Goal: Task Accomplishment & Management: Complete application form

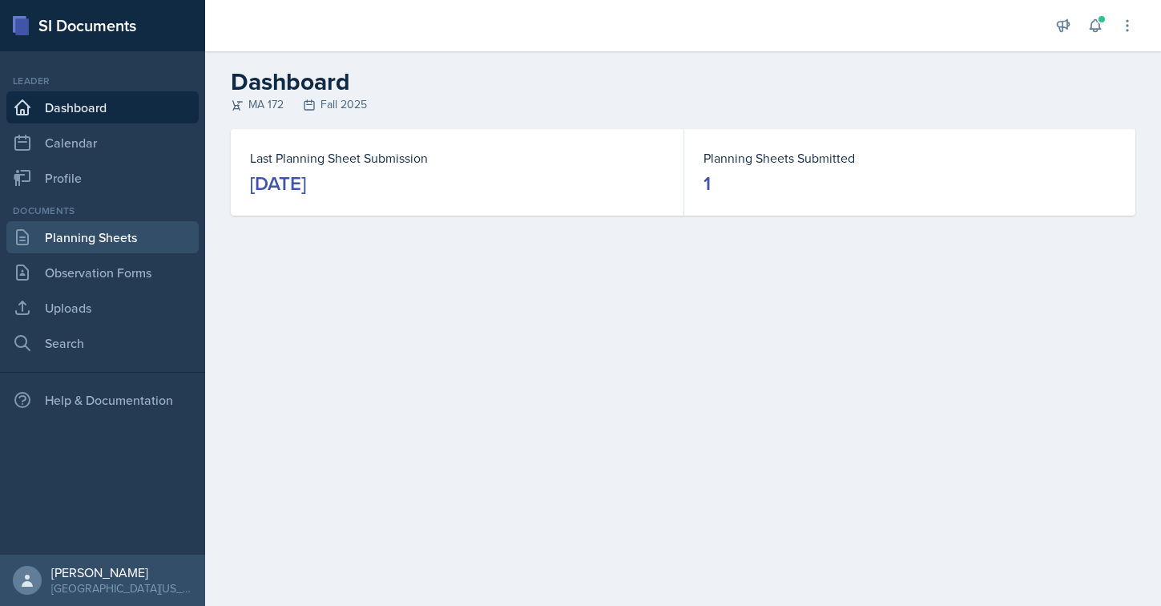
click at [117, 226] on link "Planning Sheets" at bounding box center [102, 237] width 192 height 32
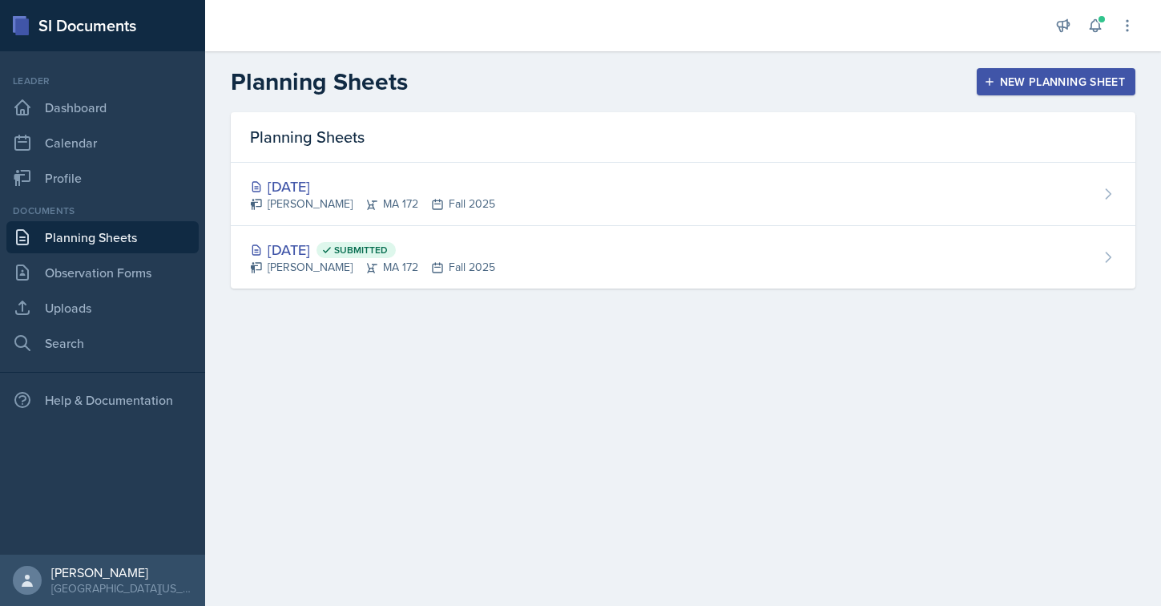
click at [1007, 73] on button "New Planning Sheet" at bounding box center [1056, 81] width 159 height 27
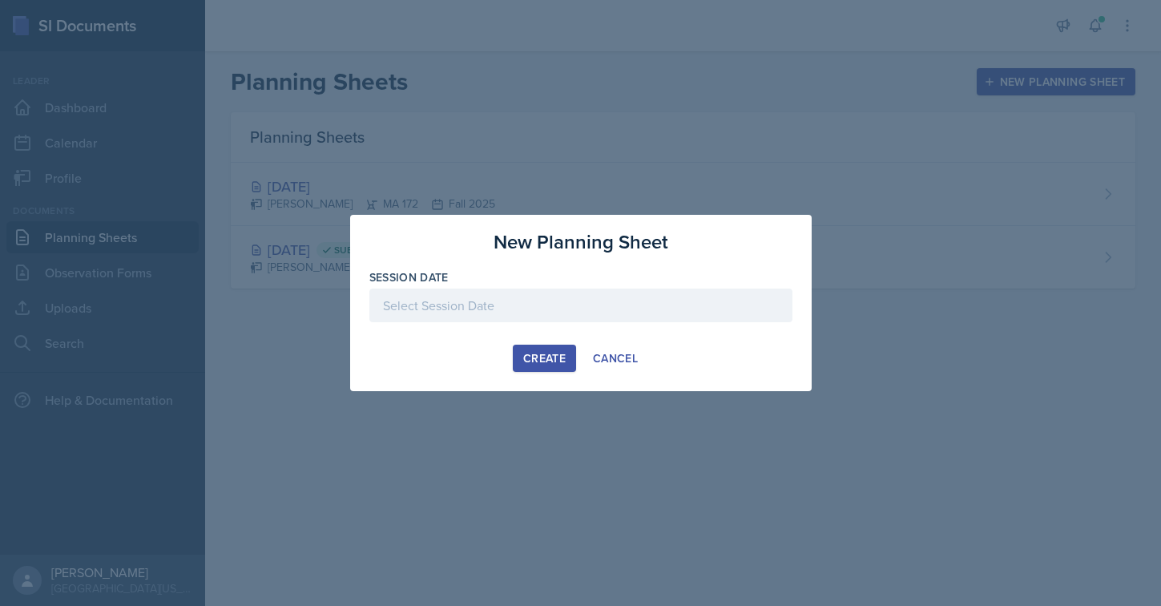
click at [519, 300] on div at bounding box center [580, 306] width 423 height 34
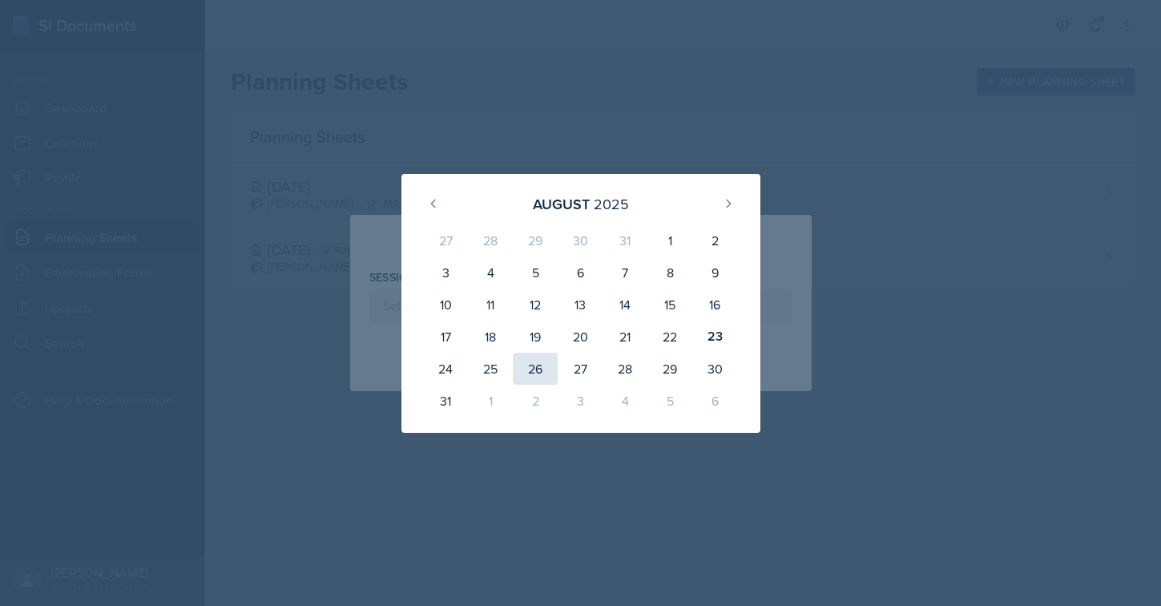
click at [535, 373] on div "26" at bounding box center [535, 369] width 45 height 32
type input "[DATE]"
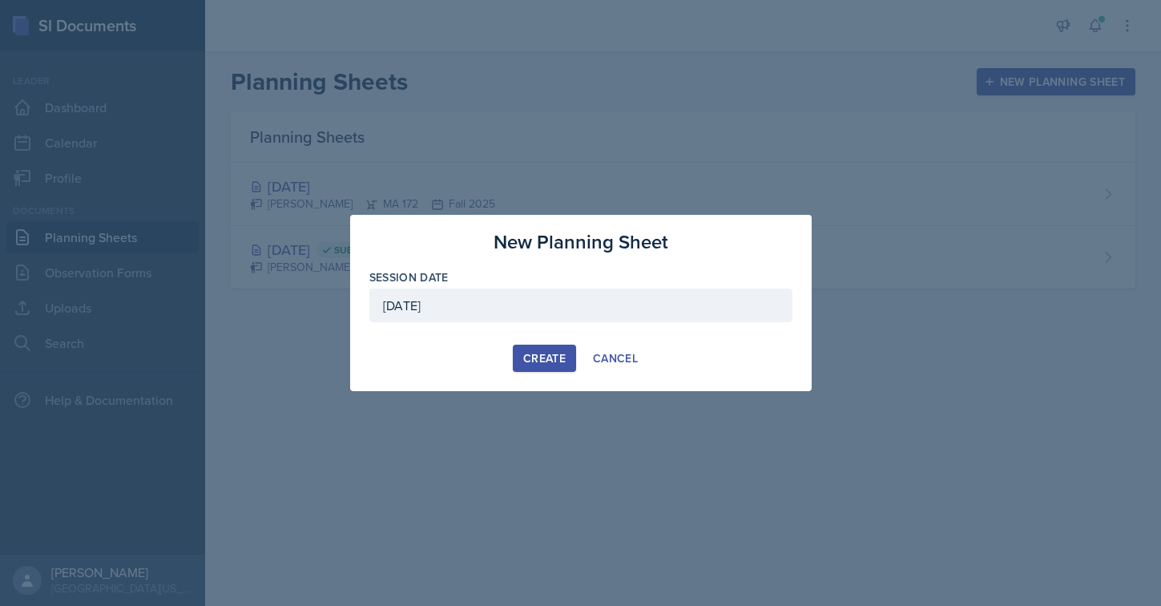
click at [540, 345] on button "Create" at bounding box center [544, 358] width 63 height 27
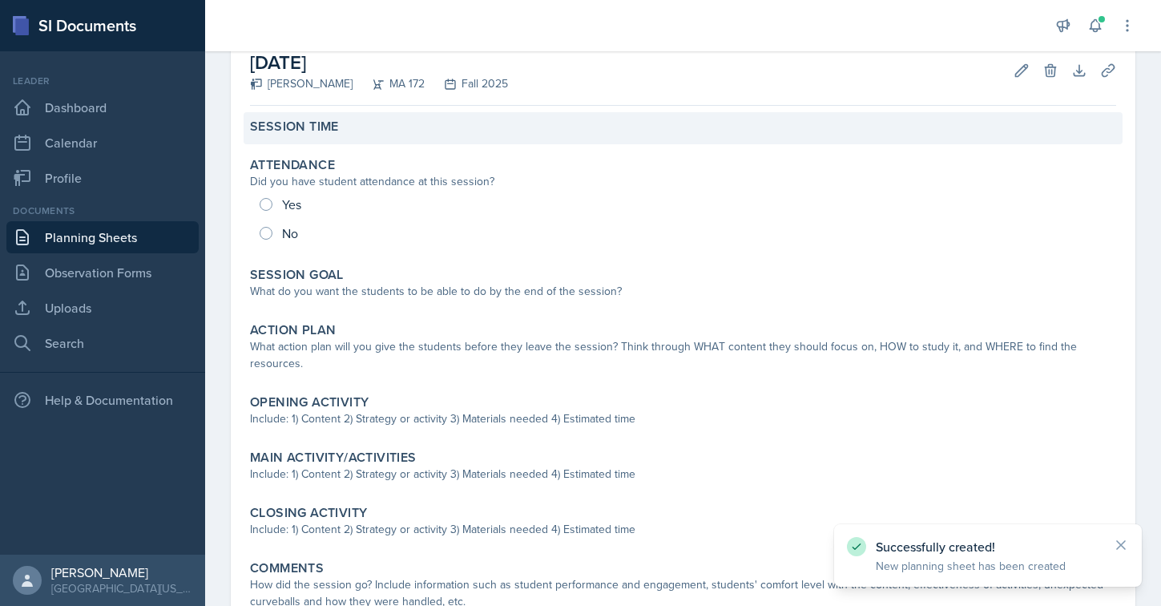
click at [333, 132] on label "Session Time" at bounding box center [294, 127] width 89 height 16
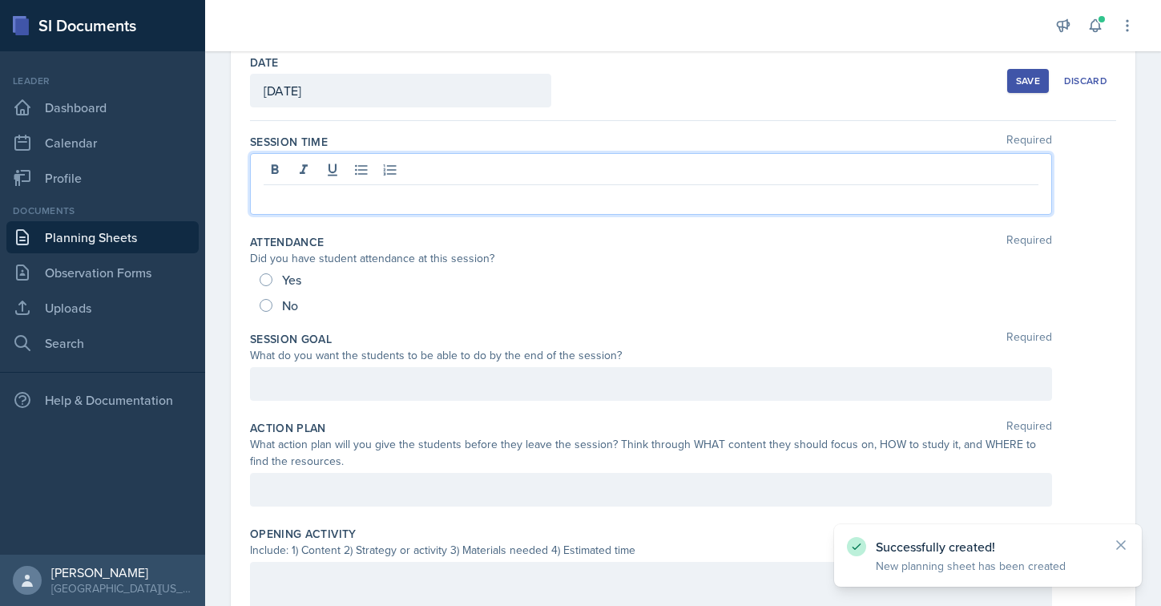
click at [419, 176] on div at bounding box center [651, 184] width 802 height 62
click at [377, 204] on p at bounding box center [651, 197] width 775 height 19
click at [516, 139] on div "Session Time Required" at bounding box center [683, 142] width 866 height 16
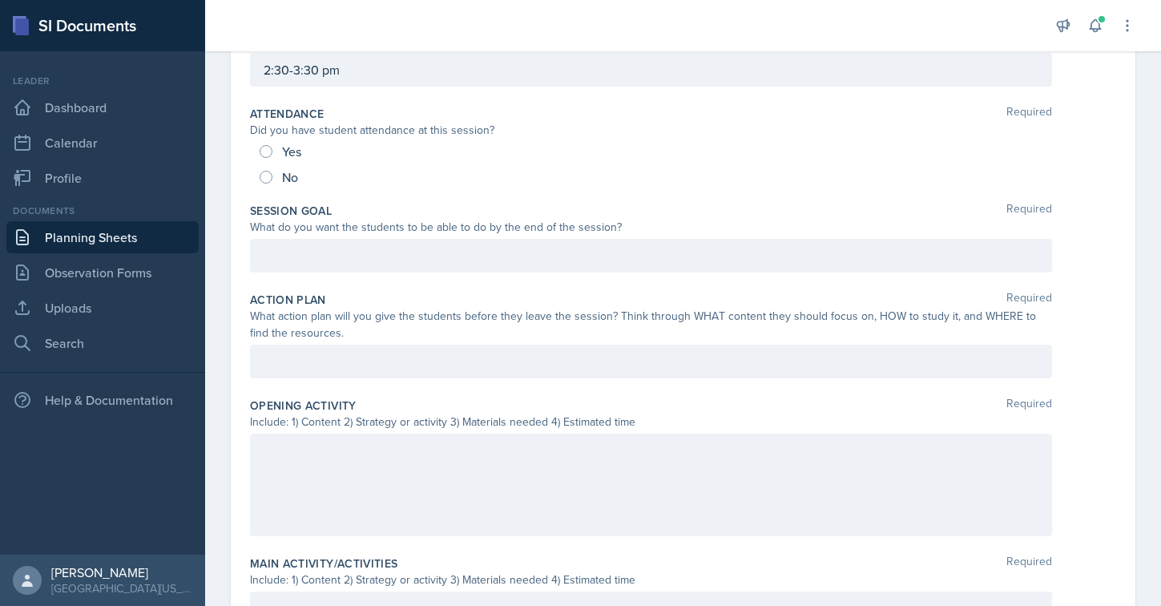
click at [398, 256] on p at bounding box center [651, 255] width 775 height 19
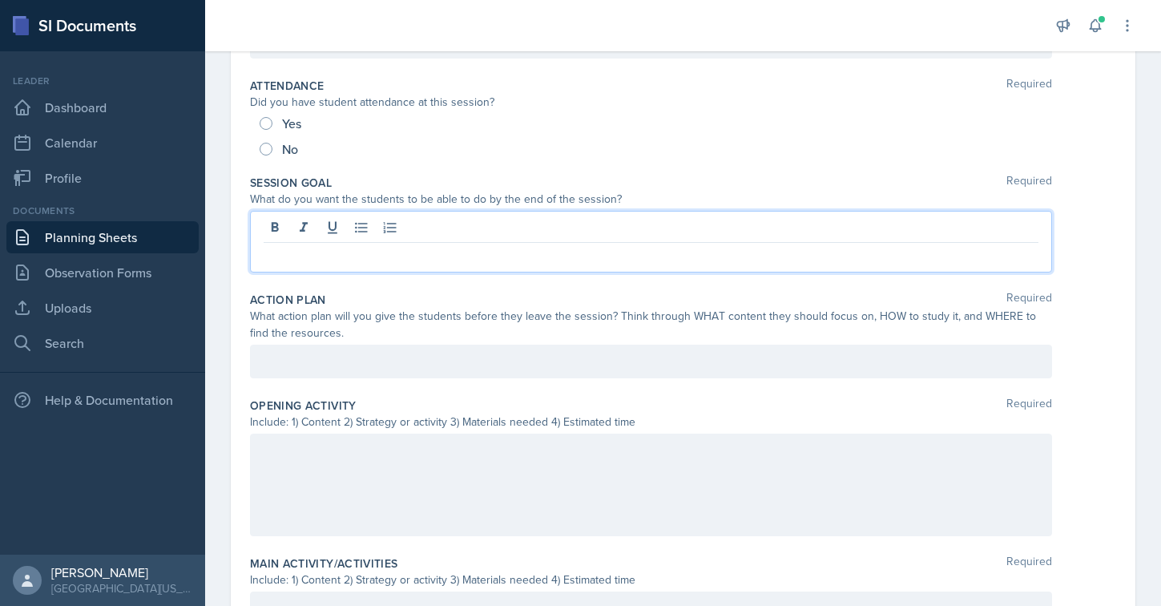
click at [409, 361] on div at bounding box center [651, 362] width 802 height 34
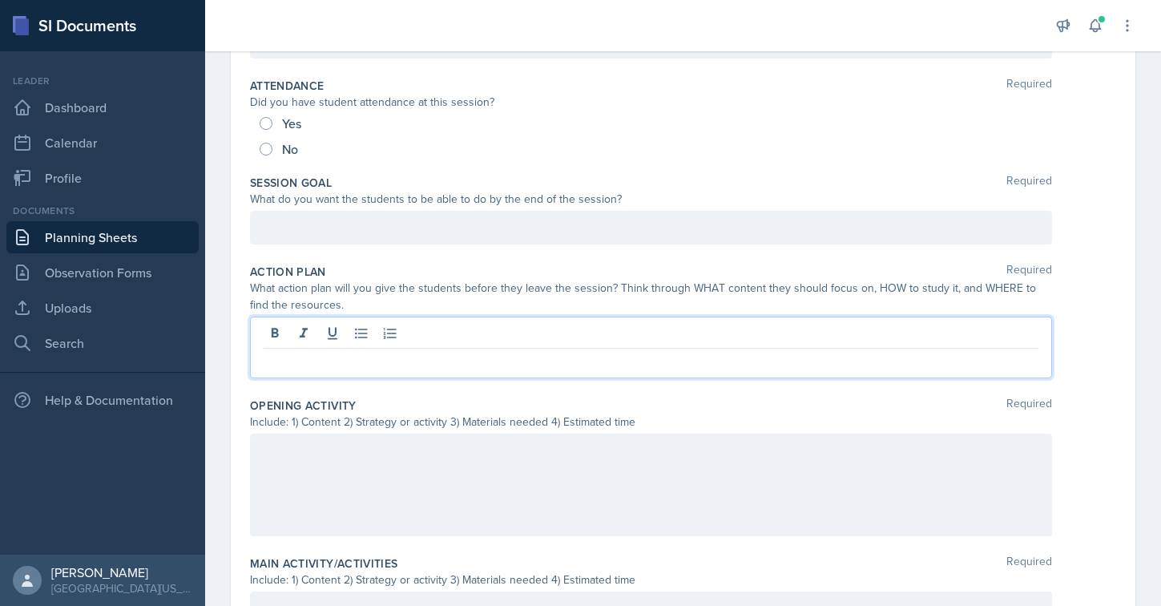
scroll to position [184, 0]
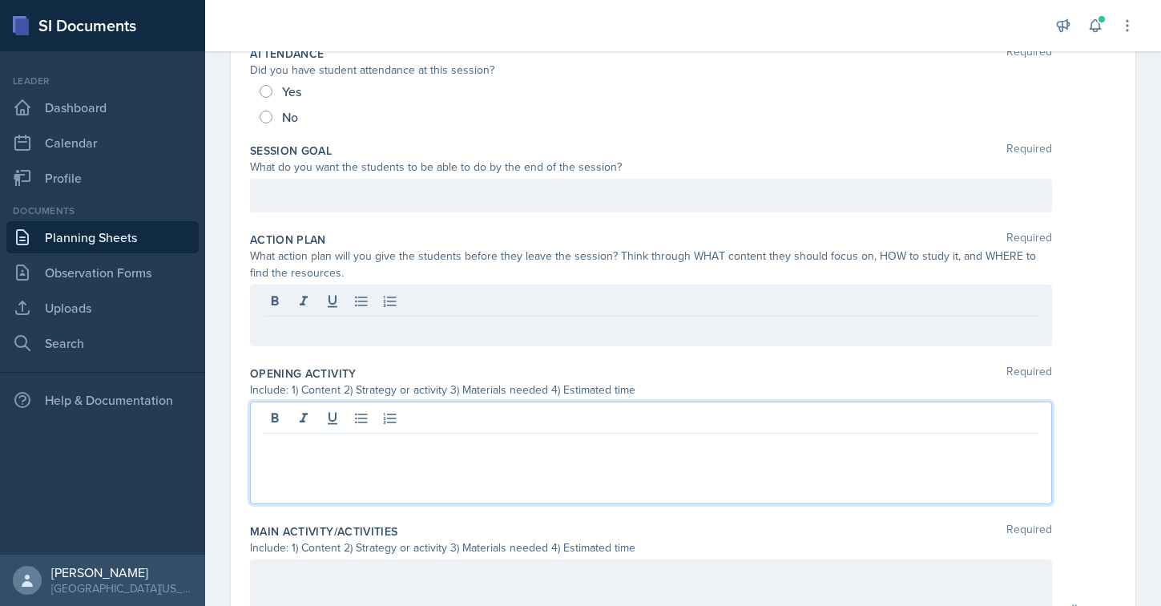
click at [313, 437] on p at bounding box center [651, 446] width 775 height 19
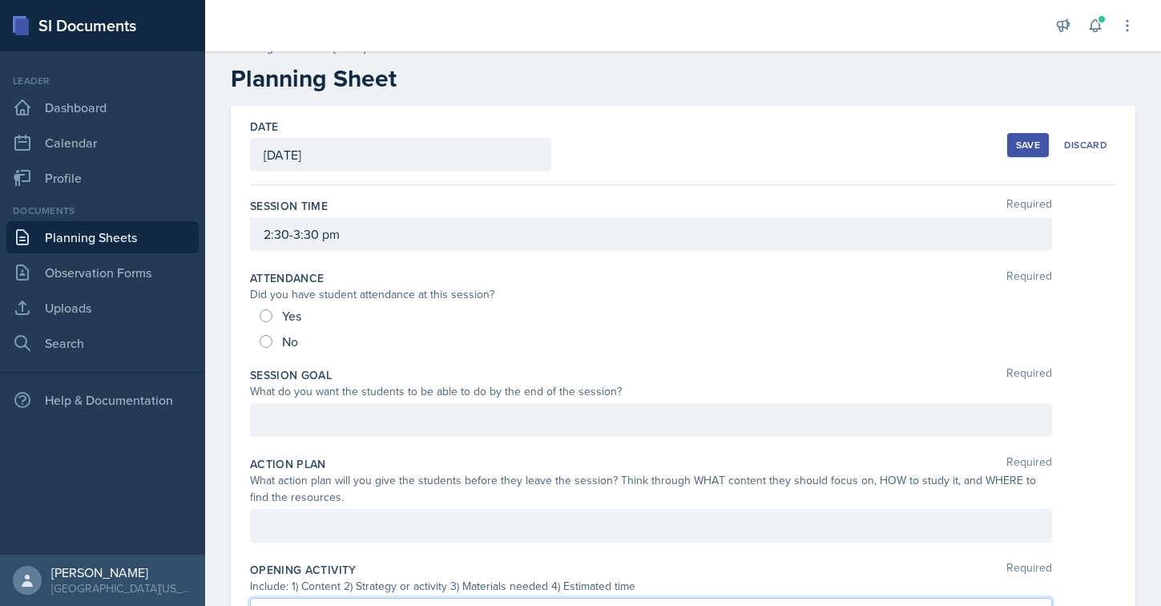
scroll to position [24, 0]
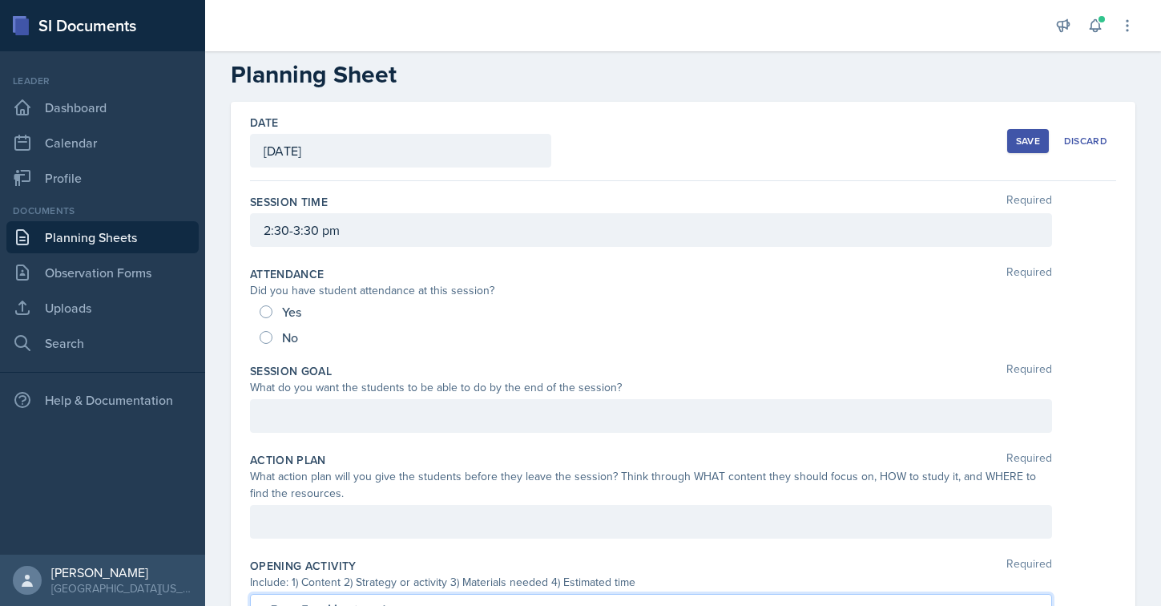
click at [1016, 137] on div "Save" at bounding box center [1028, 141] width 24 height 13
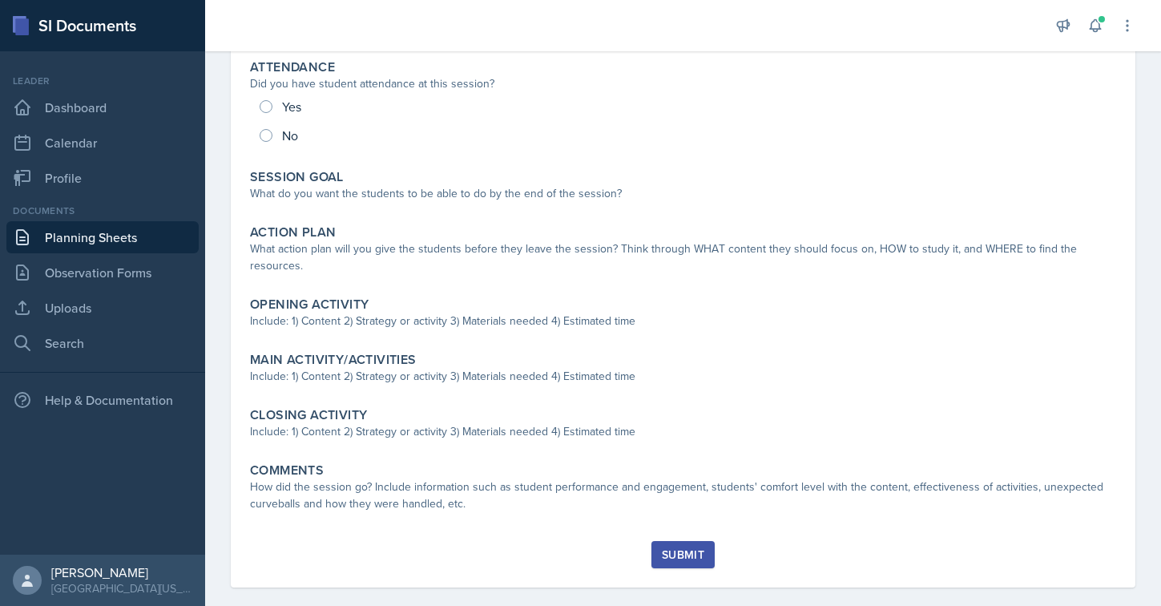
scroll to position [0, 0]
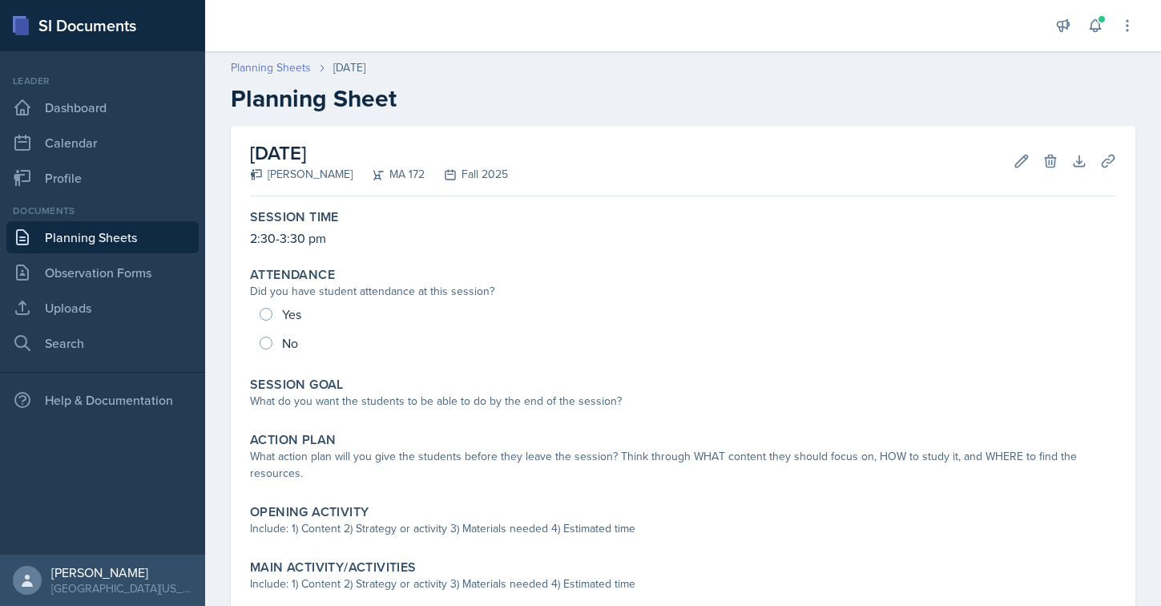
click at [282, 68] on link "Planning Sheets" at bounding box center [271, 67] width 80 height 17
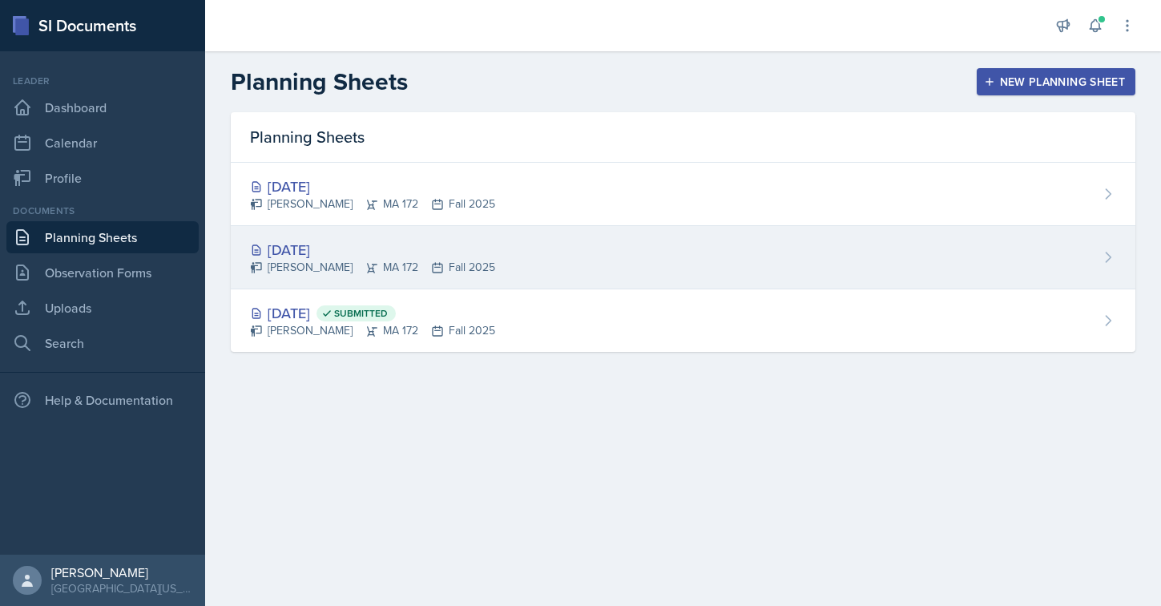
click at [325, 248] on div "[DATE]" at bounding box center [372, 250] width 245 height 22
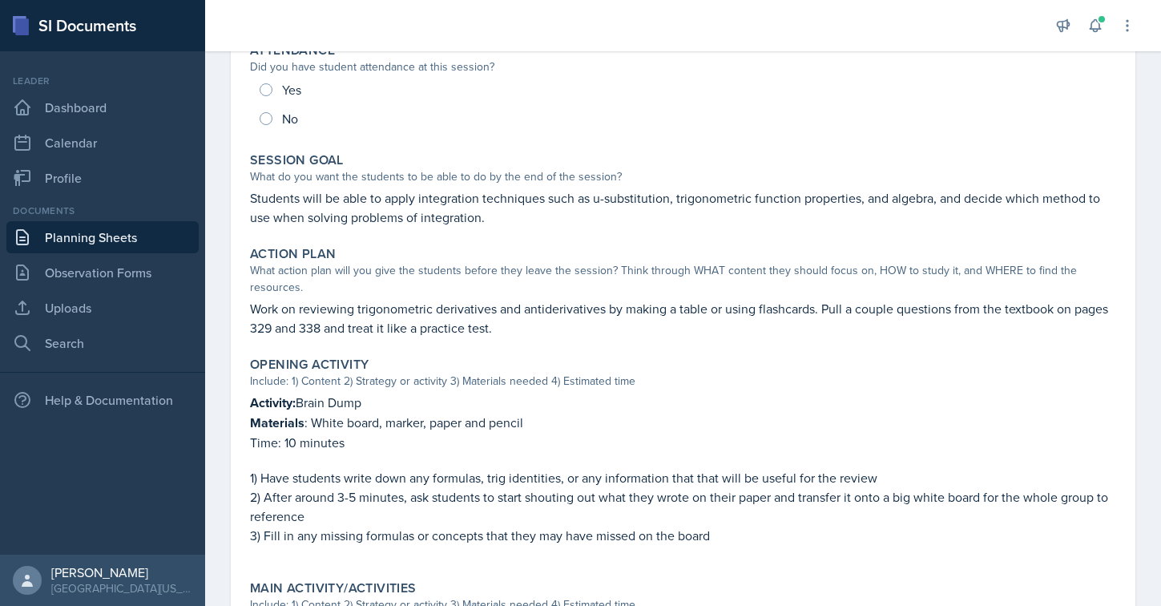
scroll to position [248, 0]
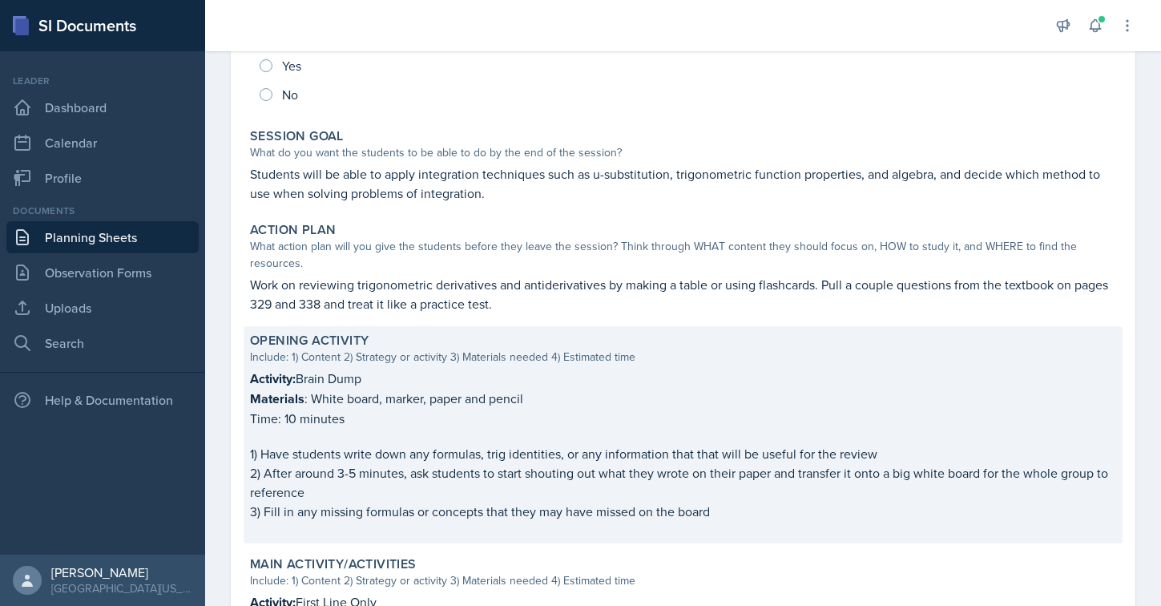
click at [372, 402] on p "Materials : White board, marker, paper and pencil" at bounding box center [683, 399] width 866 height 20
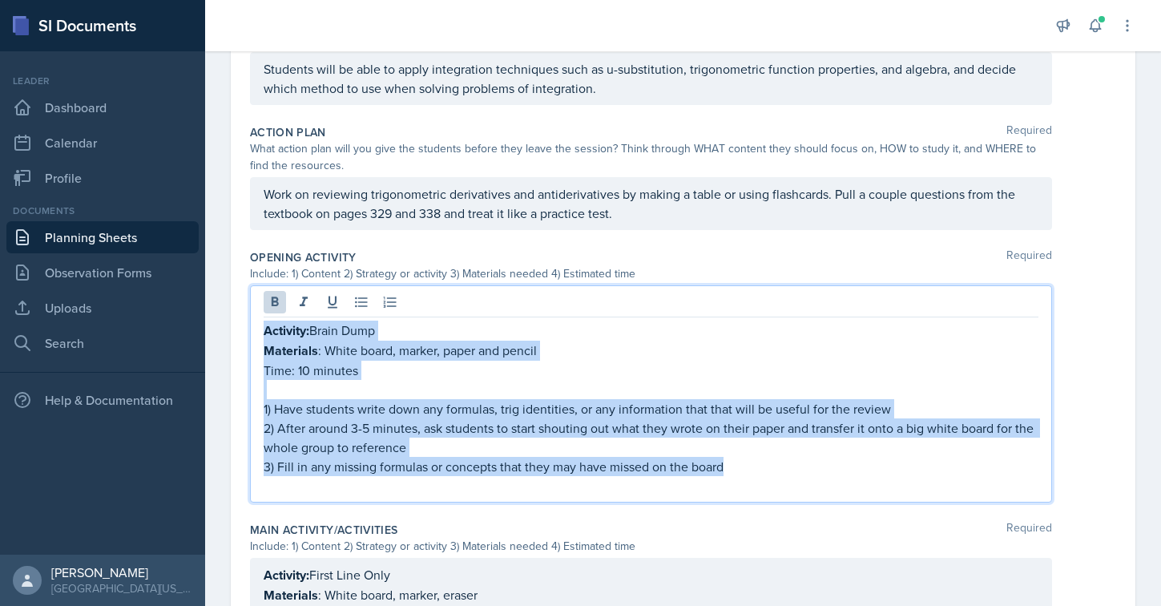
drag, startPoint x: 747, startPoint y: 468, endPoint x: 229, endPoint y: 321, distance: 538.3
click at [229, 321] on div "Date [DATE] [DATE] 27 28 29 30 31 1 2 3 4 5 6 7 8 9 10 11 12 13 14 15 16 17 18 …" at bounding box center [683, 541] width 956 height 1573
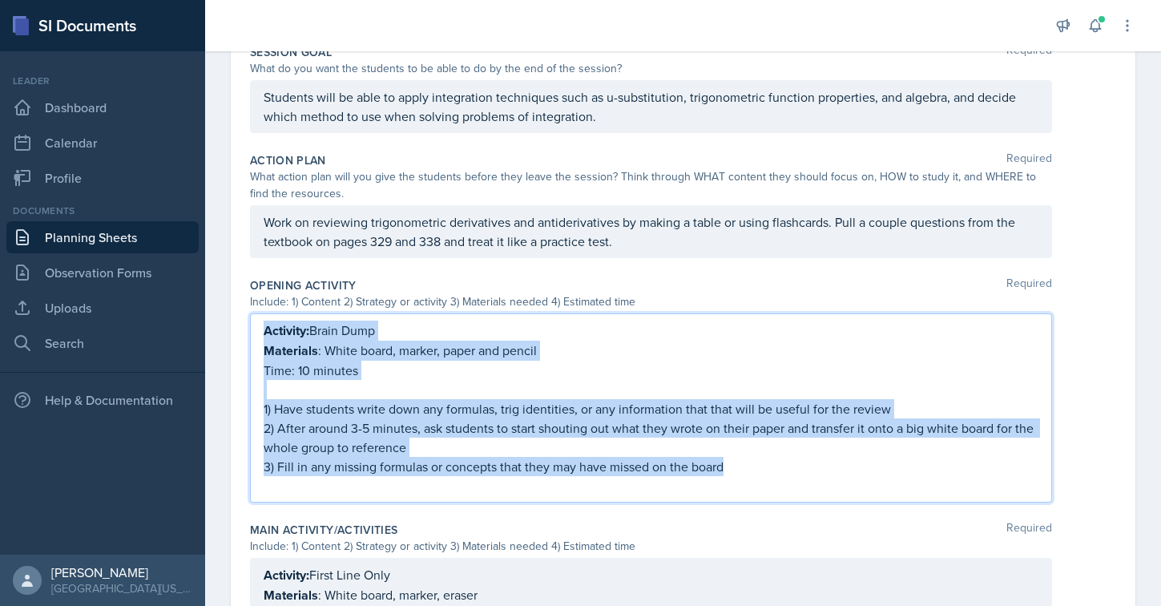
copy div "Activity: Brain Dump Materials : White board, marker, paper and pencil Time: 10…"
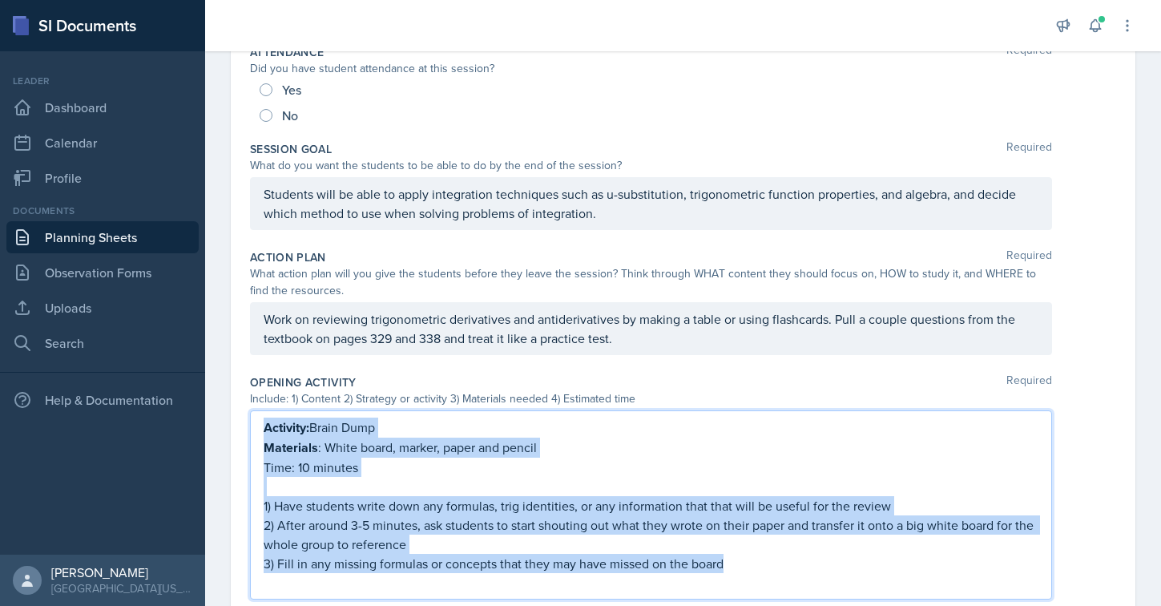
scroll to position [34, 0]
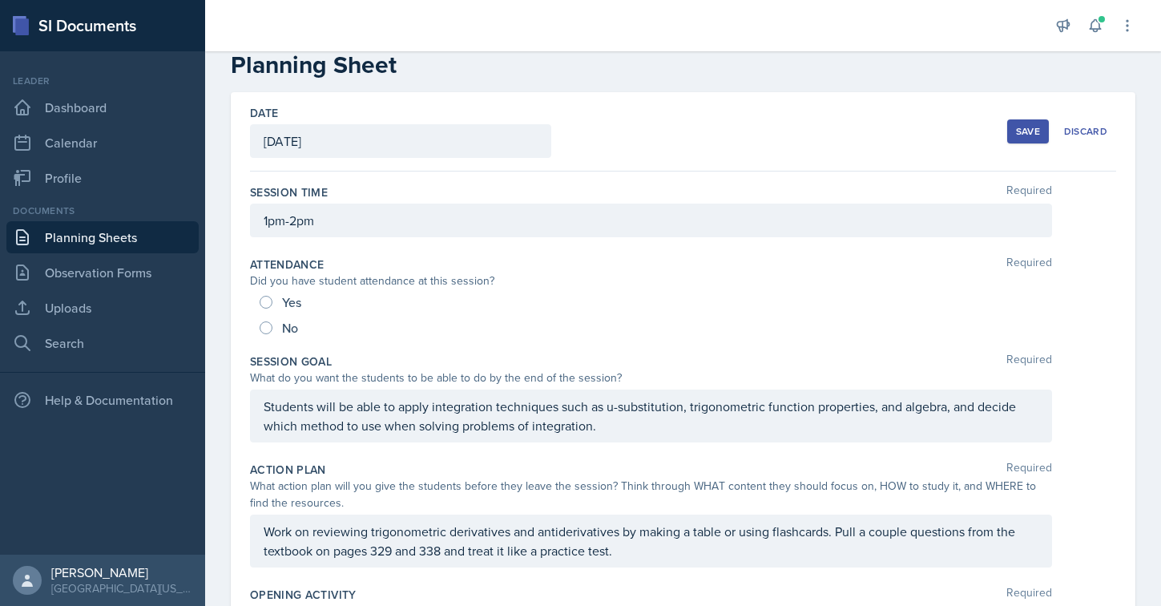
click at [788, 160] on div "Date [DATE] [DATE] 27 28 29 30 31 1 2 3 4 5 6 7 8 9 10 11 12 13 14 15 16 17 18 …" at bounding box center [683, 131] width 866 height 79
click at [105, 239] on link "Planning Sheets" at bounding box center [102, 237] width 192 height 32
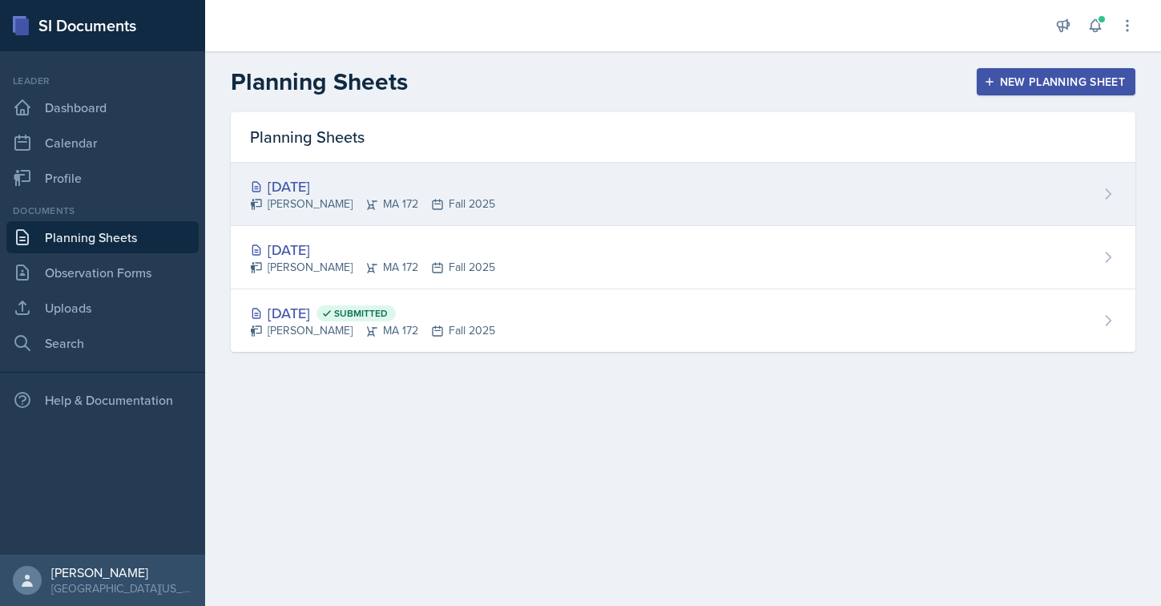
click at [295, 200] on div "[PERSON_NAME] MA 172 Fall 2025" at bounding box center [372, 204] width 245 height 17
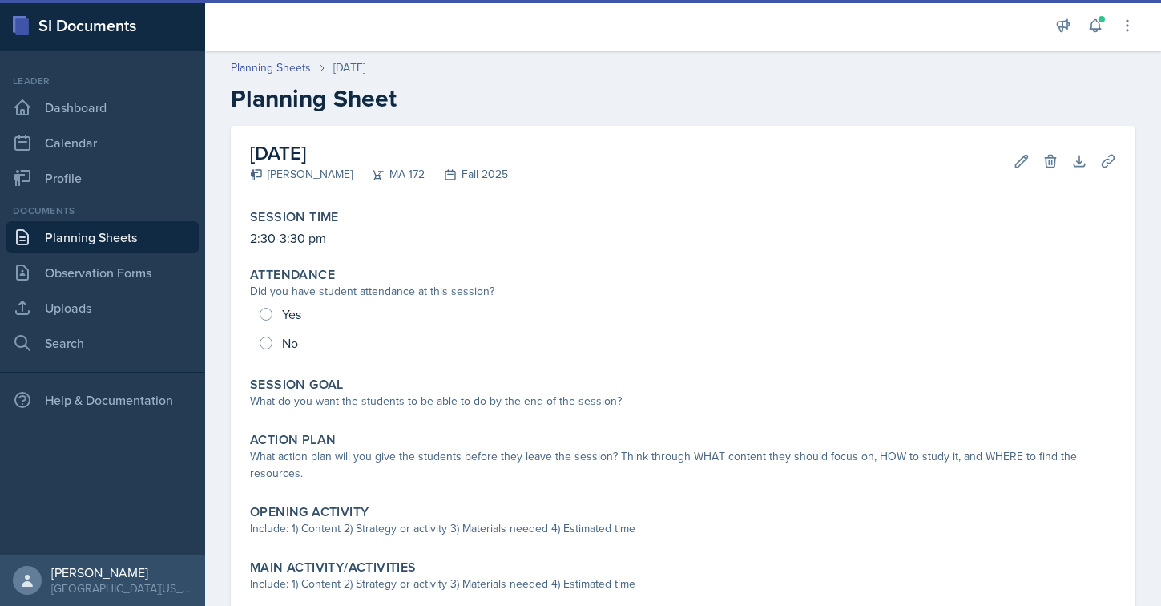
scroll to position [103, 0]
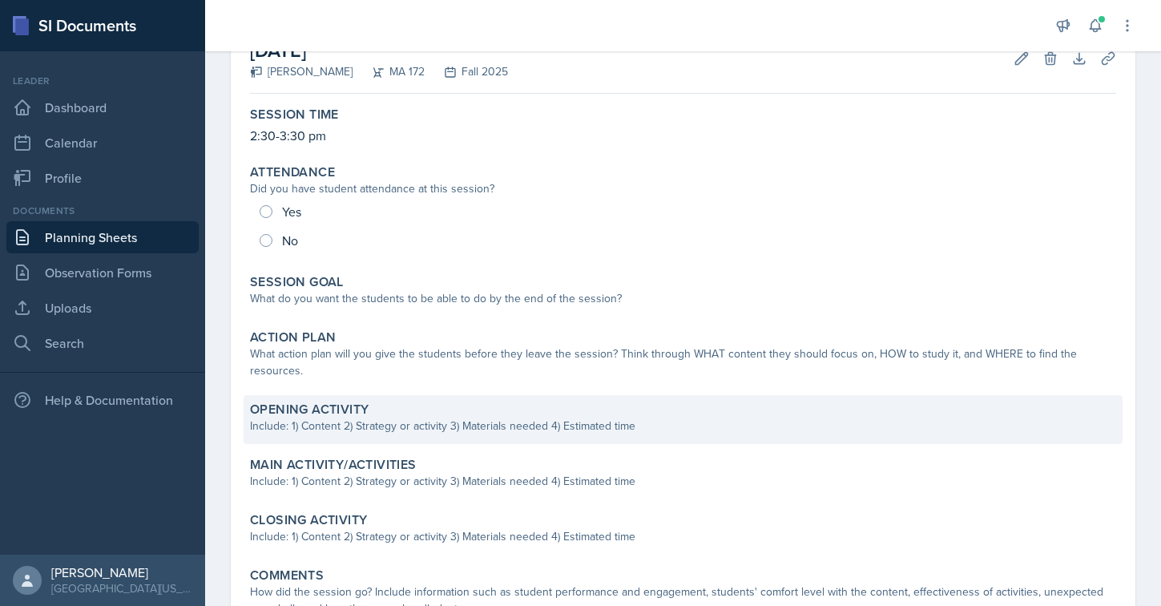
click at [336, 406] on label "Opening Activity" at bounding box center [309, 410] width 119 height 16
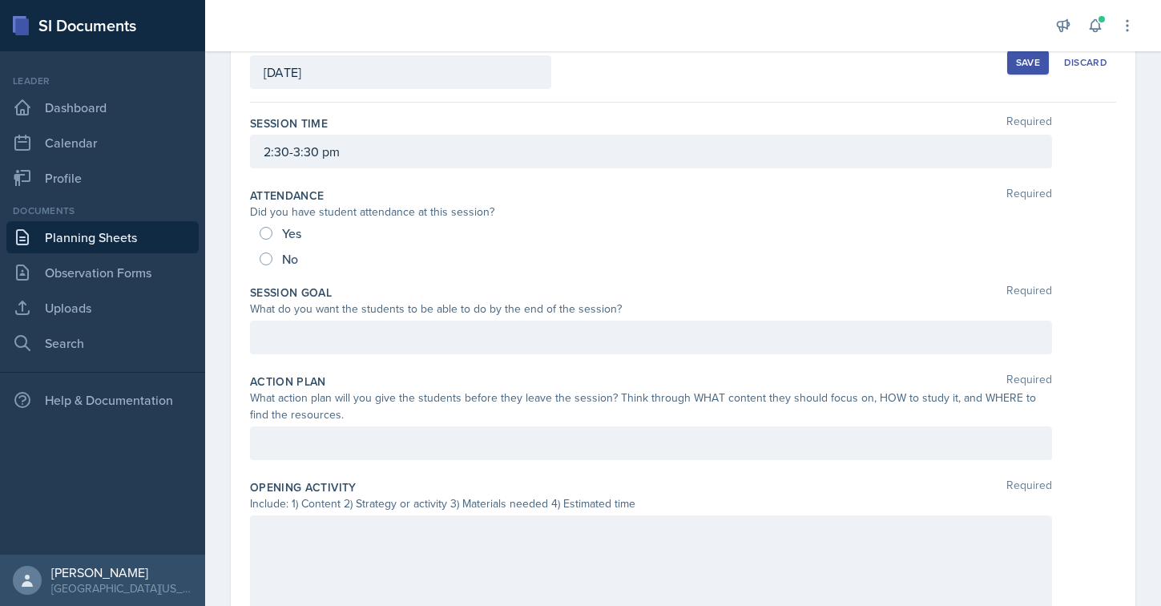
click at [303, 334] on div at bounding box center [651, 338] width 802 height 34
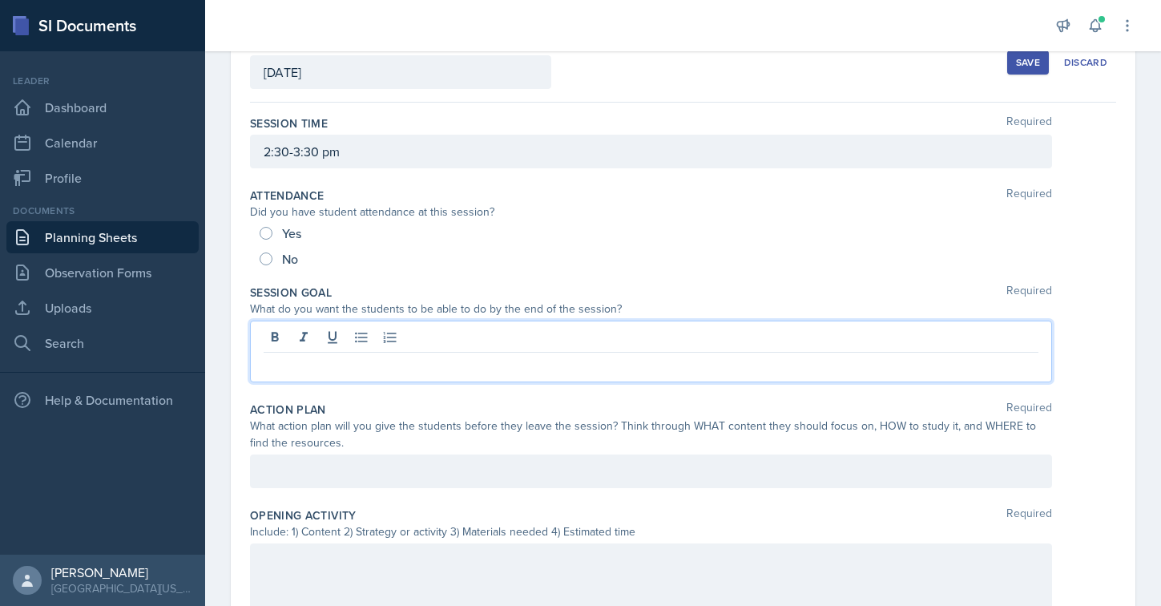
click at [293, 476] on p at bounding box center [651, 471] width 775 height 19
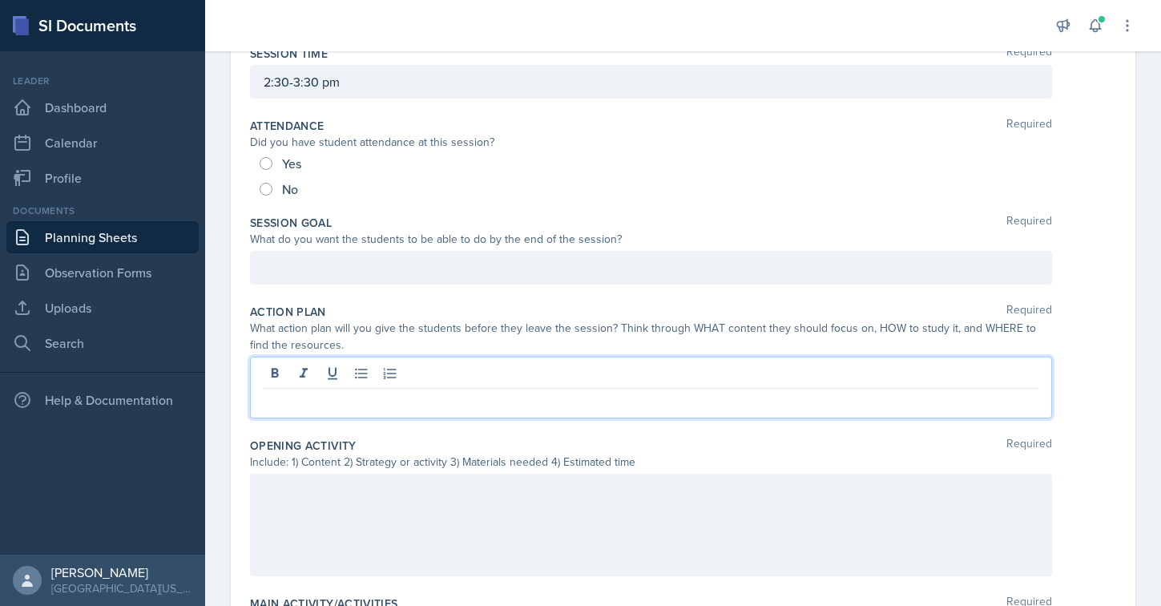
scroll to position [253, 0]
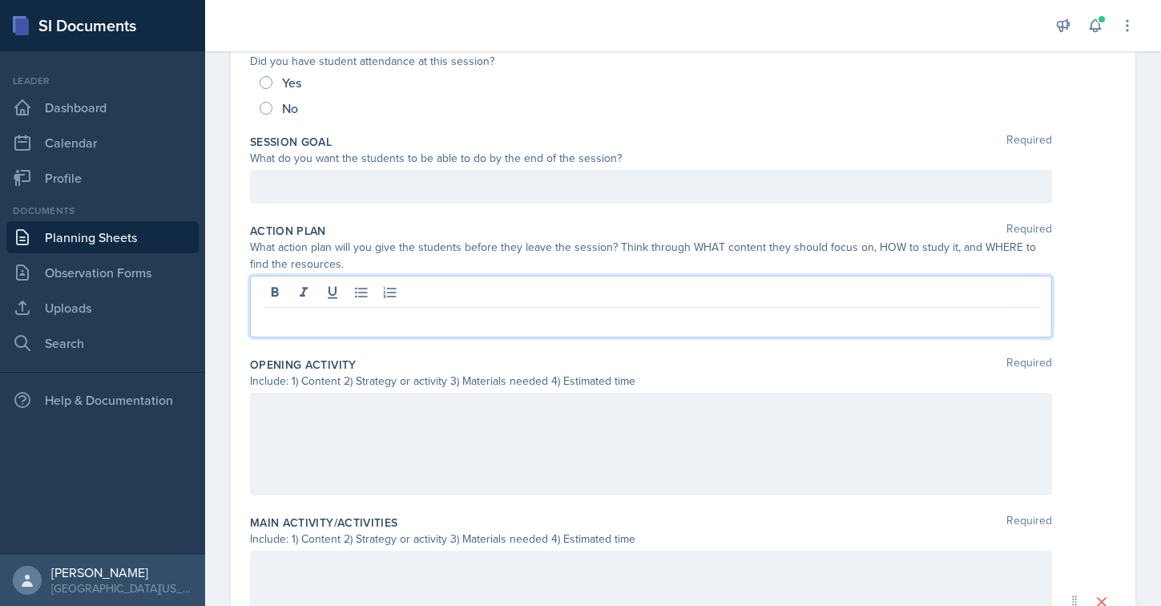
click at [298, 424] on div at bounding box center [651, 444] width 802 height 103
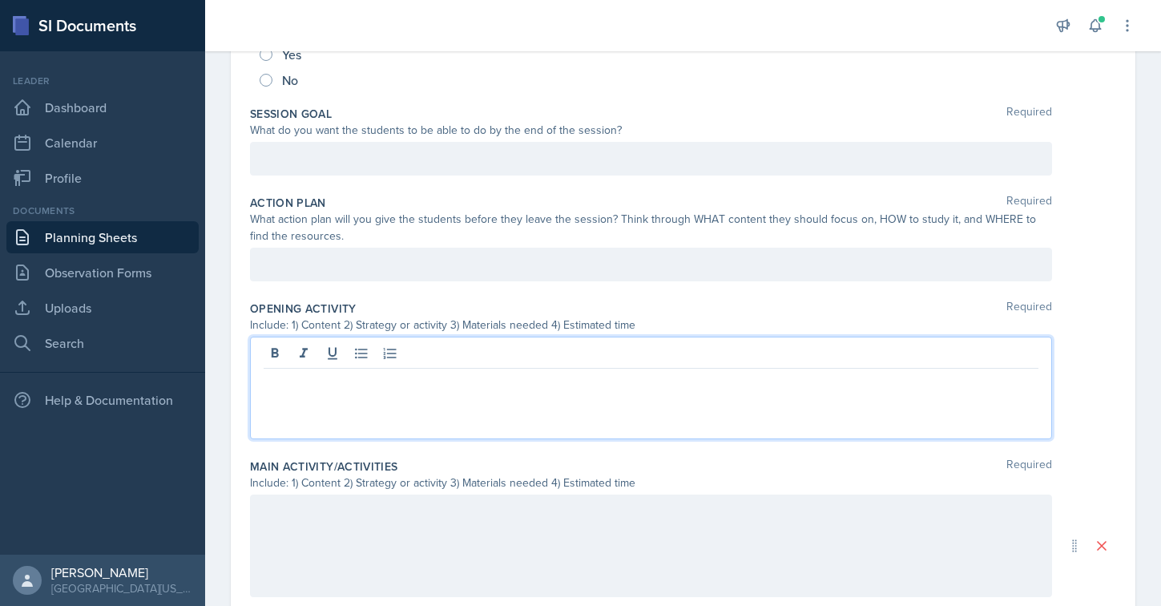
paste div
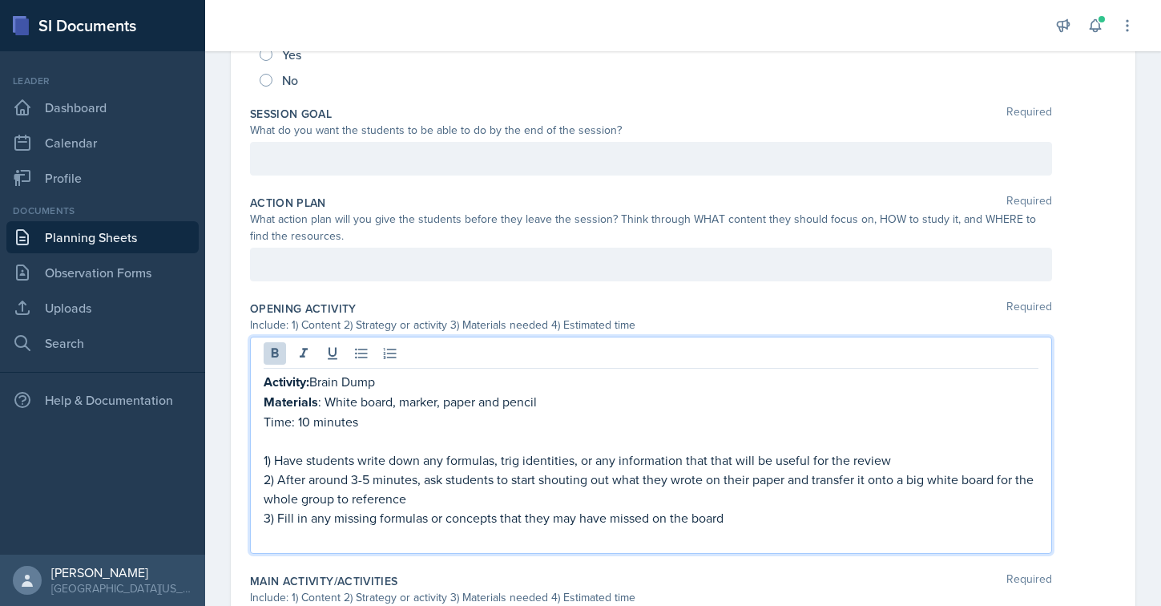
click at [311, 381] on p "Activity: Brain Dump" at bounding box center [651, 382] width 775 height 20
drag, startPoint x: 313, startPoint y: 381, endPoint x: 412, endPoint y: 381, distance: 98.6
click at [412, 381] on p "Activity: Brain Dump" at bounding box center [651, 382] width 775 height 20
drag, startPoint x: 325, startPoint y: 404, endPoint x: 543, endPoint y: 404, distance: 218.0
click at [543, 404] on p "Materials : White board, marker, paper and pencil" at bounding box center [651, 402] width 775 height 20
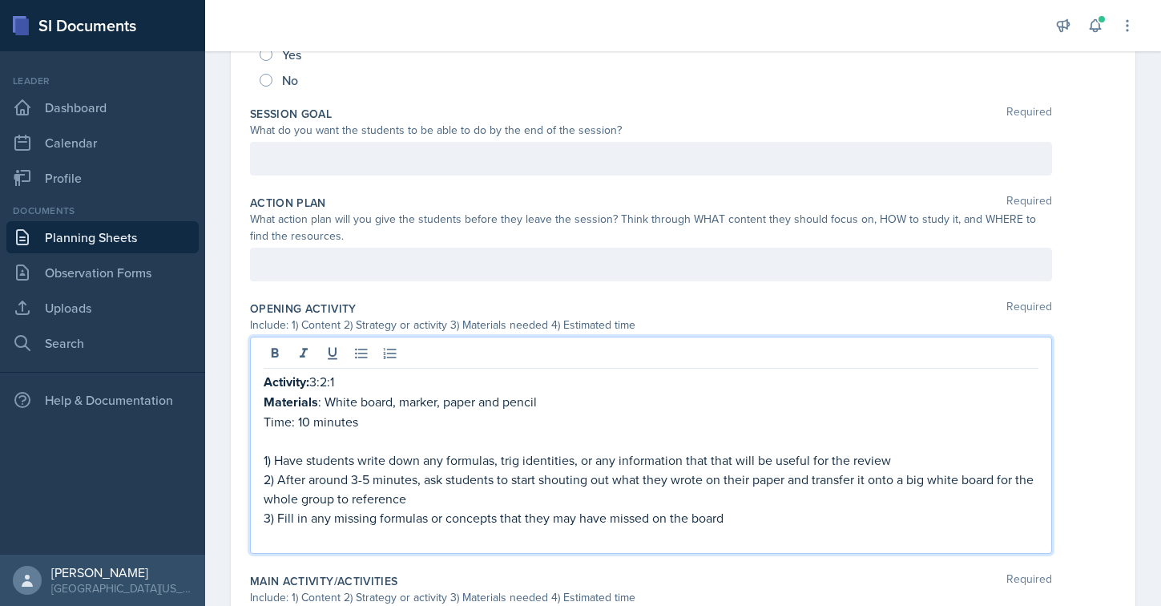
click at [500, 434] on p at bounding box center [651, 440] width 775 height 19
drag, startPoint x: 441, startPoint y: 402, endPoint x: 326, endPoint y: 407, distance: 114.7
click at [326, 407] on p "Materials : White board, marker, paper and pencil" at bounding box center [651, 402] width 775 height 20
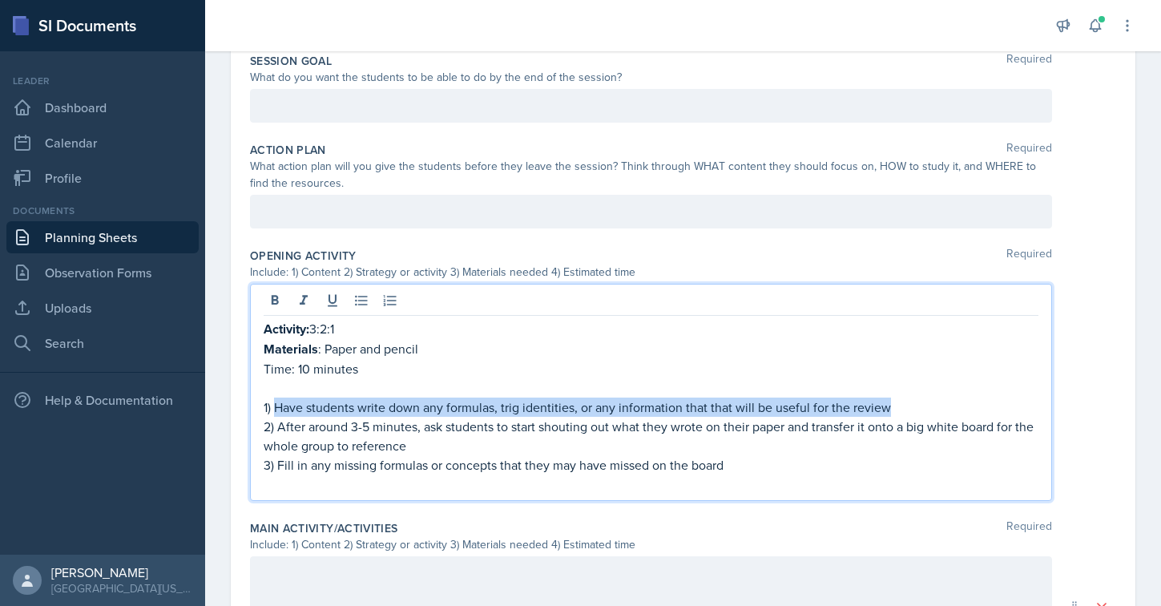
drag, startPoint x: 275, startPoint y: 407, endPoint x: 987, endPoint y: 407, distance: 712.4
click at [987, 407] on p "1) Have students write down any formulas, trig identities, or any information t…" at bounding box center [651, 406] width 775 height 19
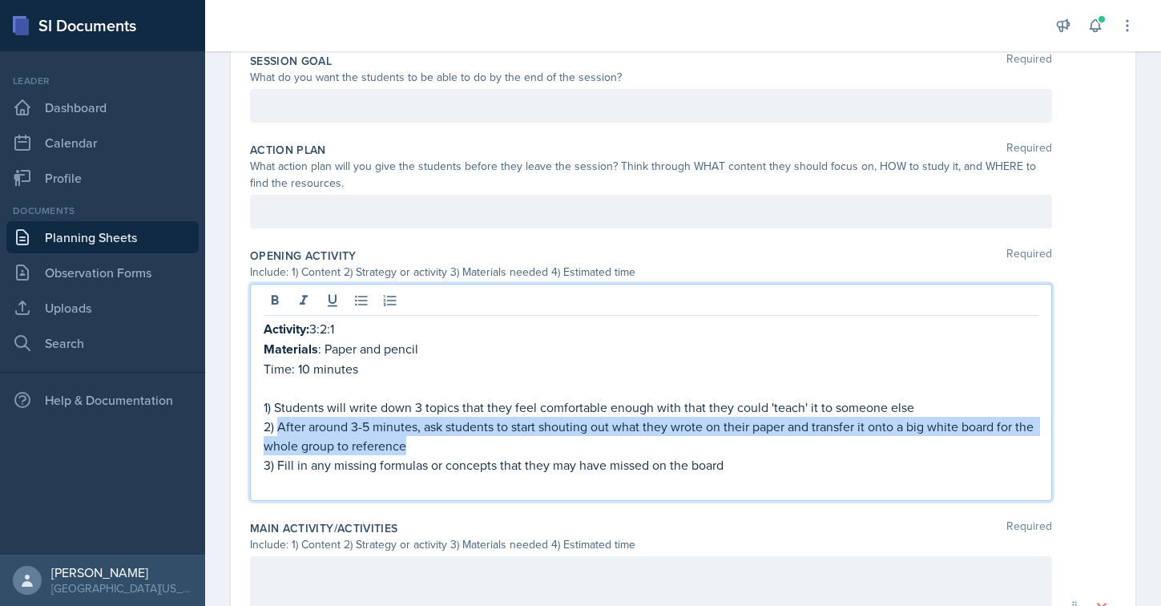
drag, startPoint x: 421, startPoint y: 443, endPoint x: 280, endPoint y: 430, distance: 141.7
click at [280, 430] on p "2) After around 3-5 minutes, ask students to start shouting out what they wrote…" at bounding box center [651, 436] width 775 height 38
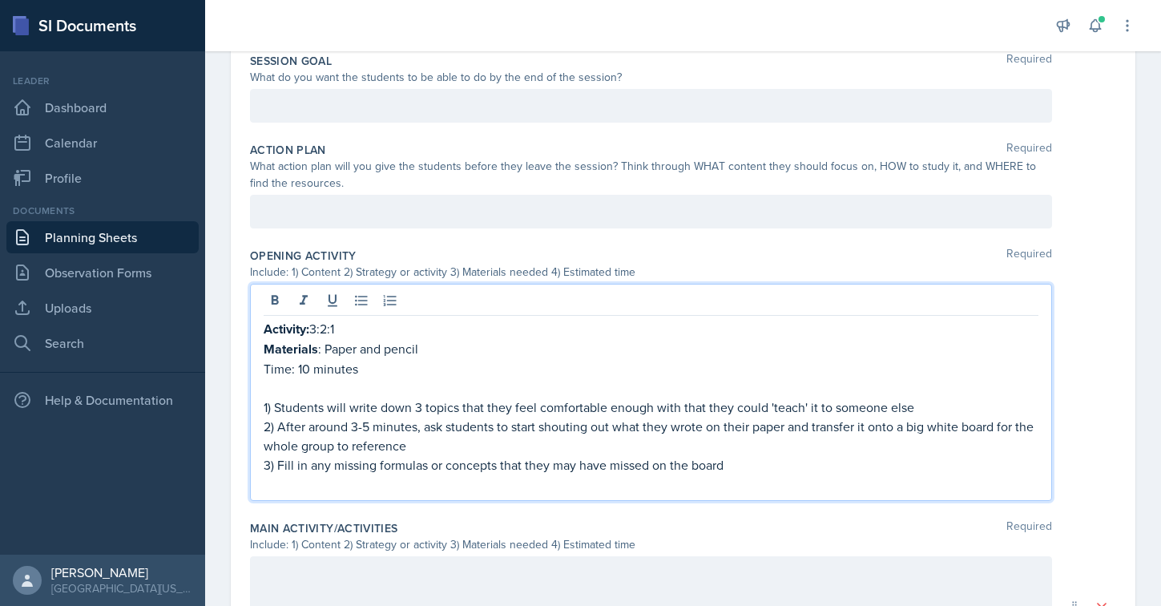
click at [274, 408] on p "1) Students will write down 3 topics that they feel comfortable enough with tha…" at bounding box center [651, 406] width 775 height 19
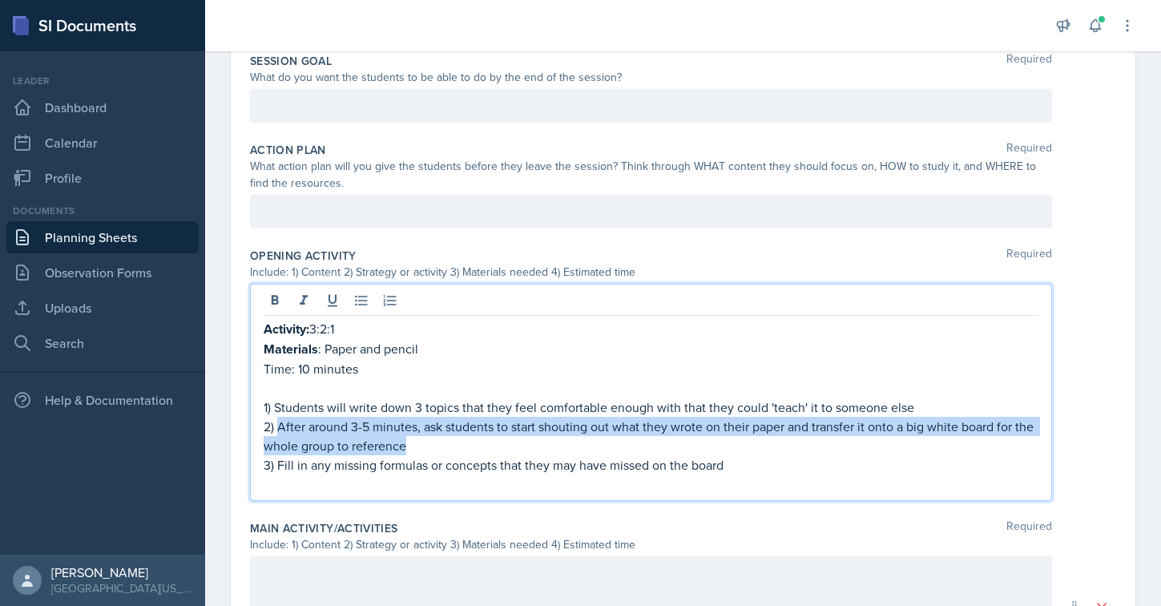
drag, startPoint x: 278, startPoint y: 424, endPoint x: 415, endPoint y: 439, distance: 137.9
click at [415, 439] on p "2) After around 3-5 minutes, ask students to start shouting out what they wrote…" at bounding box center [651, 436] width 775 height 38
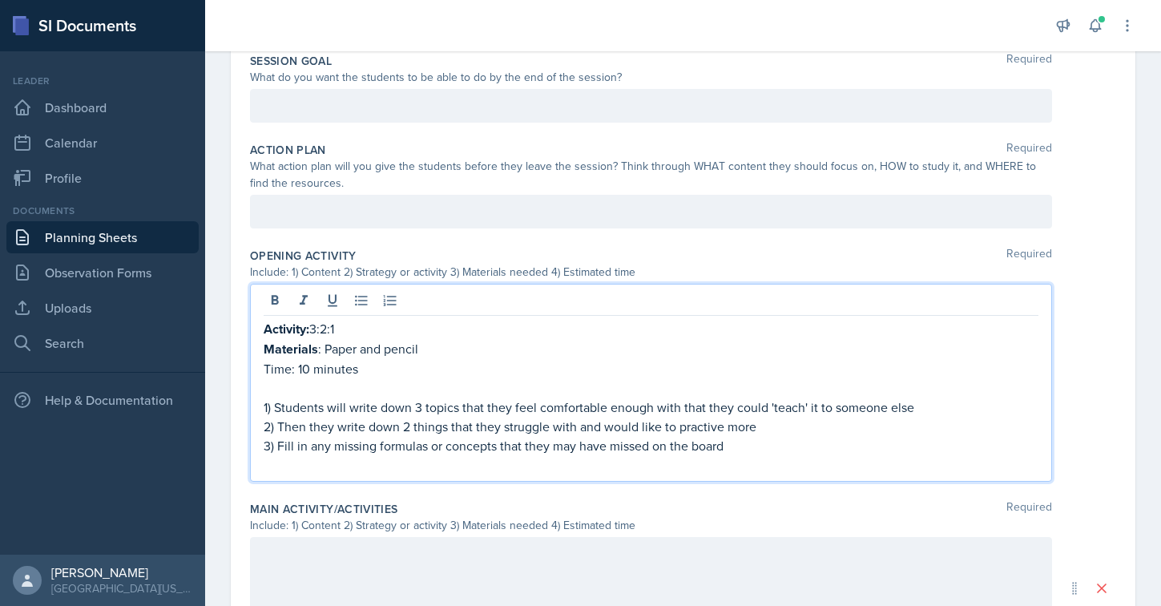
click at [704, 427] on p "2) Then they write down 2 things that they struggle with and would like to prac…" at bounding box center [651, 426] width 775 height 19
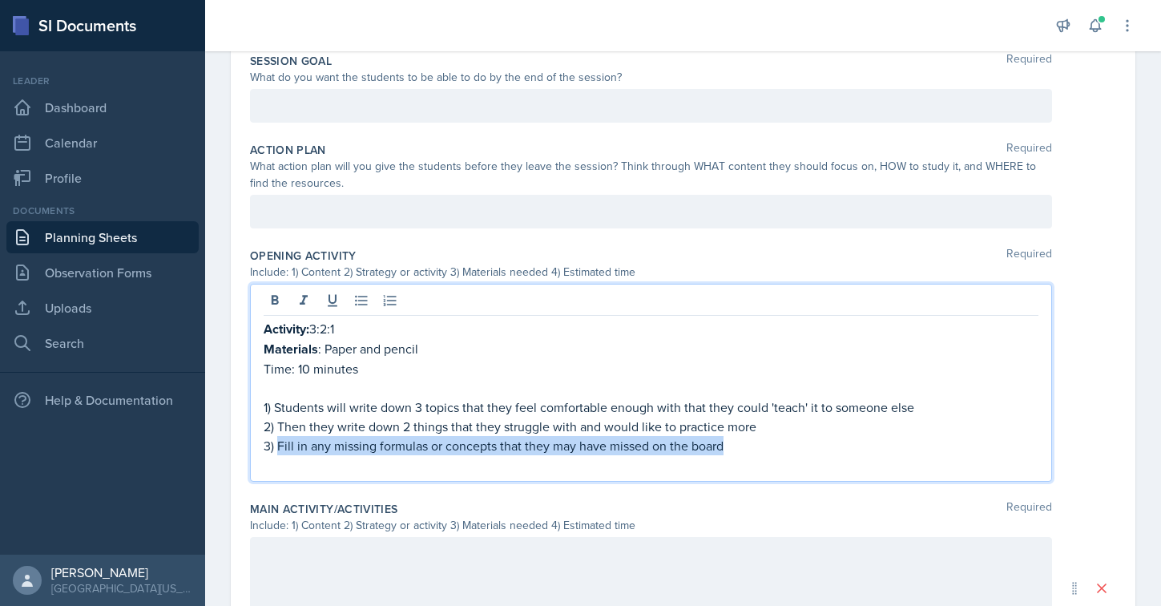
drag, startPoint x: 734, startPoint y: 449, endPoint x: 279, endPoint y: 445, distance: 455.2
click at [279, 445] on p "3) Fill in any missing formulas or concepts that they may have missed on the bo…" at bounding box center [651, 445] width 775 height 19
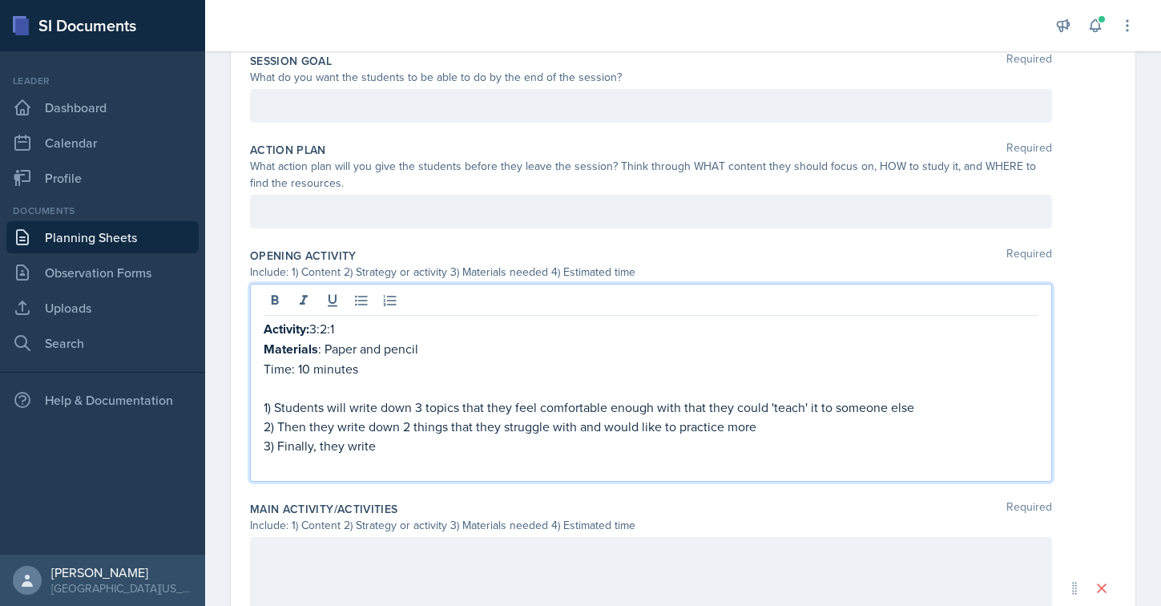
click at [739, 430] on p "2) Then they write down 2 things that they struggle with and would like to prac…" at bounding box center [651, 426] width 775 height 19
click at [760, 430] on p "2) Then they write down 2 things that they struggle with and would like to prac…" at bounding box center [651, 426] width 775 height 19
click at [373, 452] on p "3) Finally, they write" at bounding box center [651, 445] width 775 height 19
drag, startPoint x: 384, startPoint y: 449, endPoint x: 278, endPoint y: 450, distance: 105.8
click at [278, 450] on p "3) Finally, they write" at bounding box center [651, 445] width 775 height 19
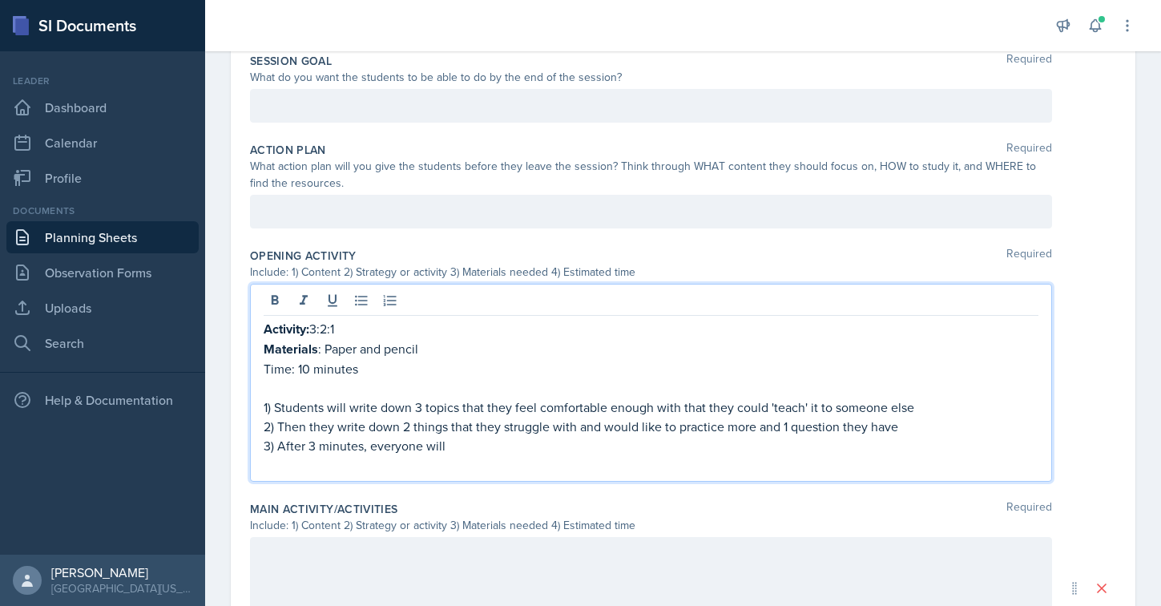
click at [305, 366] on p "Time: 10 minutes" at bounding box center [651, 368] width 775 height 19
click at [452, 451] on p "3) After 3 minutes, everyone will" at bounding box center [651, 445] width 775 height 19
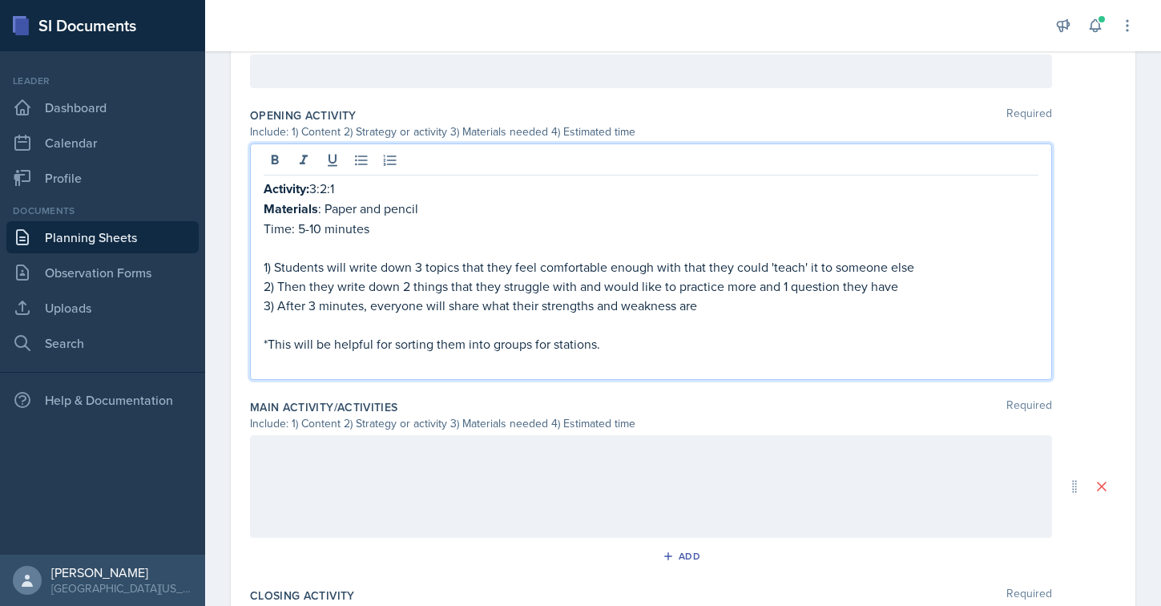
click at [341, 487] on div at bounding box center [651, 486] width 802 height 103
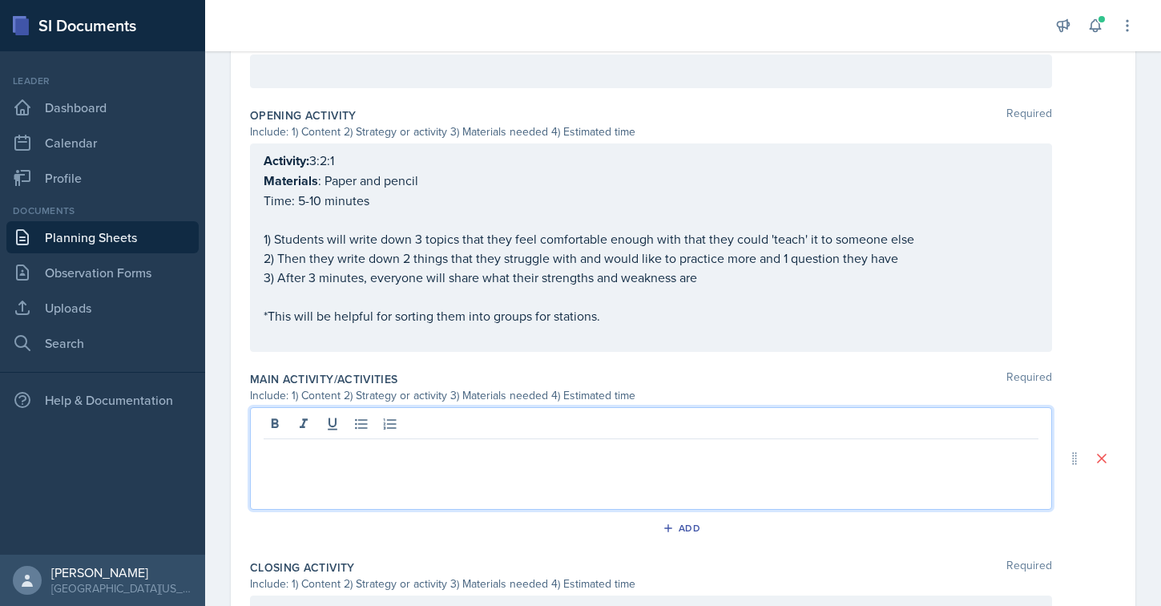
scroll to position [502, 0]
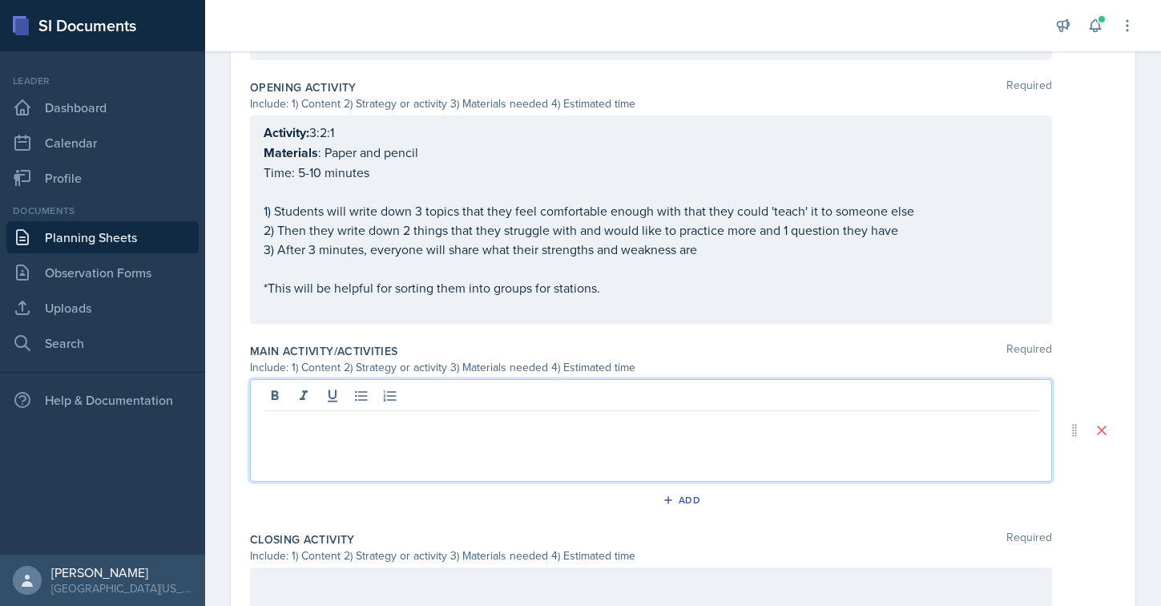
paste div
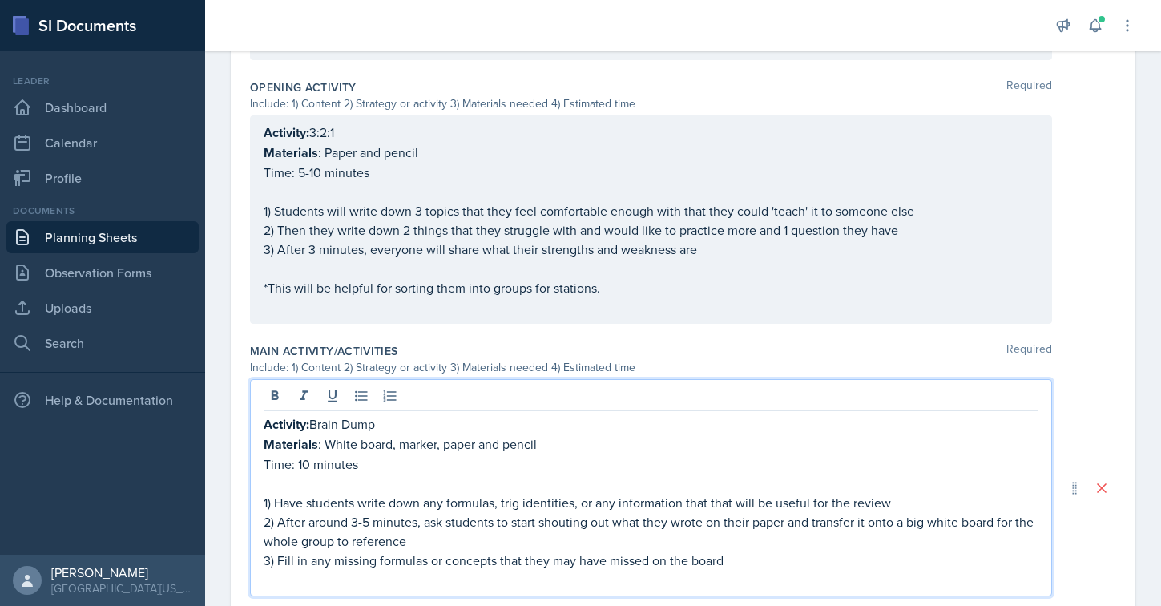
drag, startPoint x: 313, startPoint y: 426, endPoint x: 404, endPoint y: 426, distance: 90.6
click at [404, 426] on p "Activity: Brain Dump" at bounding box center [651, 424] width 775 height 20
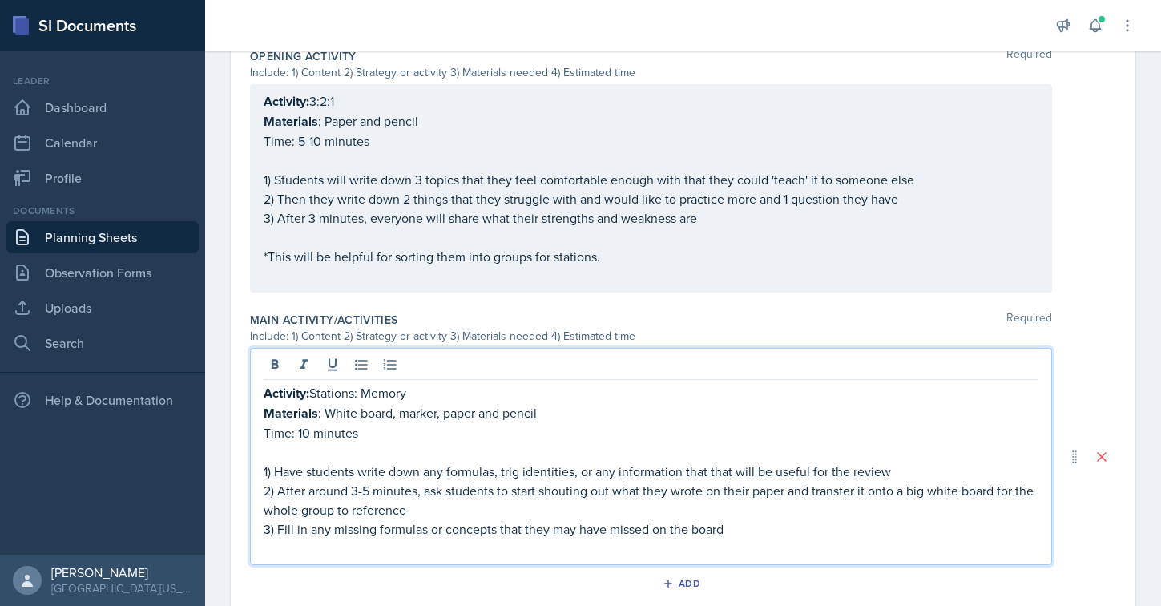
scroll to position [567, 0]
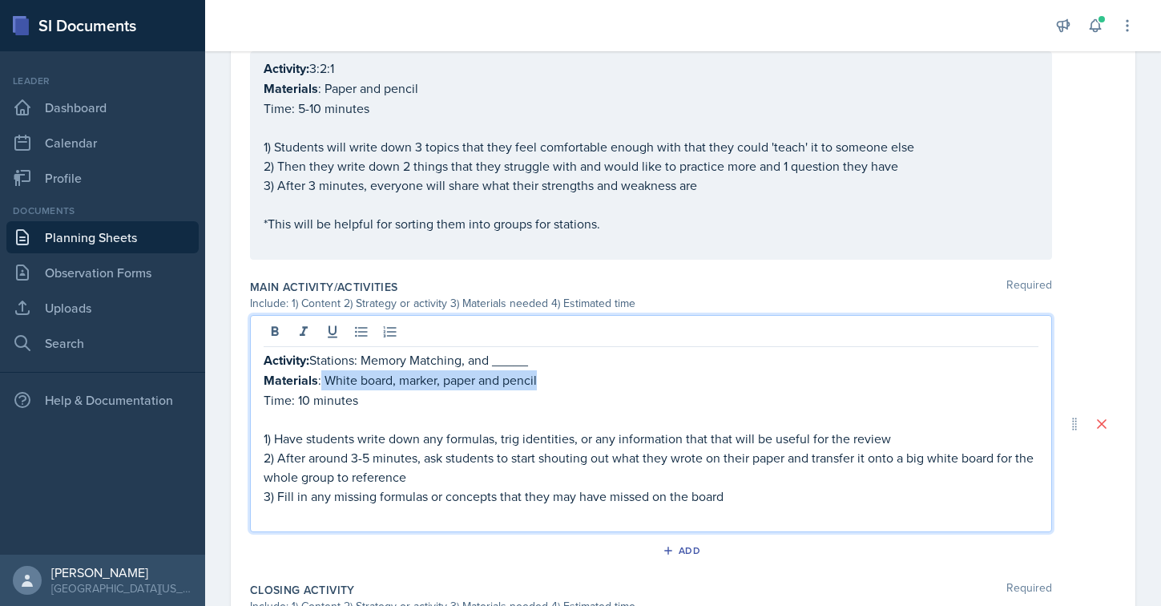
drag, startPoint x: 321, startPoint y: 381, endPoint x: 546, endPoint y: 383, distance: 224.4
click at [546, 383] on p "Materials : White board, marker, paper and pencil" at bounding box center [651, 380] width 775 height 20
click at [308, 397] on p "Time: 10 minutes" at bounding box center [651, 399] width 775 height 19
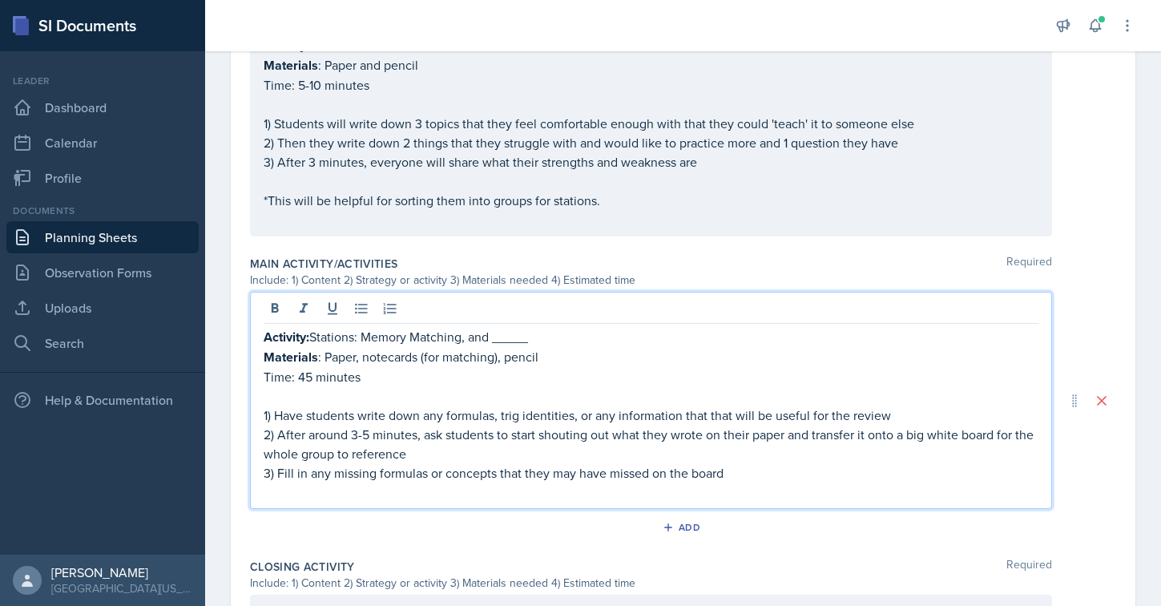
drag, startPoint x: 727, startPoint y: 480, endPoint x: 260, endPoint y: 406, distance: 473.0
click at [260, 406] on div "Activity: Stations: Memory Matching, and _____ Materials : Paper, notecards (fo…" at bounding box center [651, 400] width 802 height 217
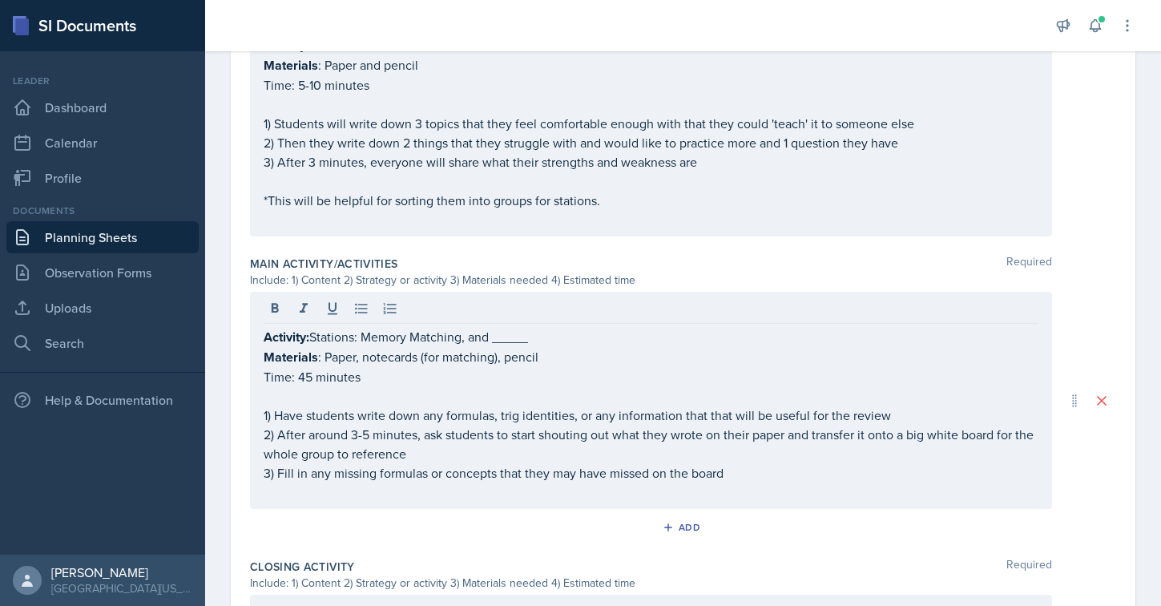
drag, startPoint x: 260, startPoint y: 406, endPoint x: 778, endPoint y: 473, distance: 522.8
click at [778, 473] on div "Activity: Stations: Memory Matching, and _____ Materials : Paper, notecards (fo…" at bounding box center [651, 400] width 802 height 217
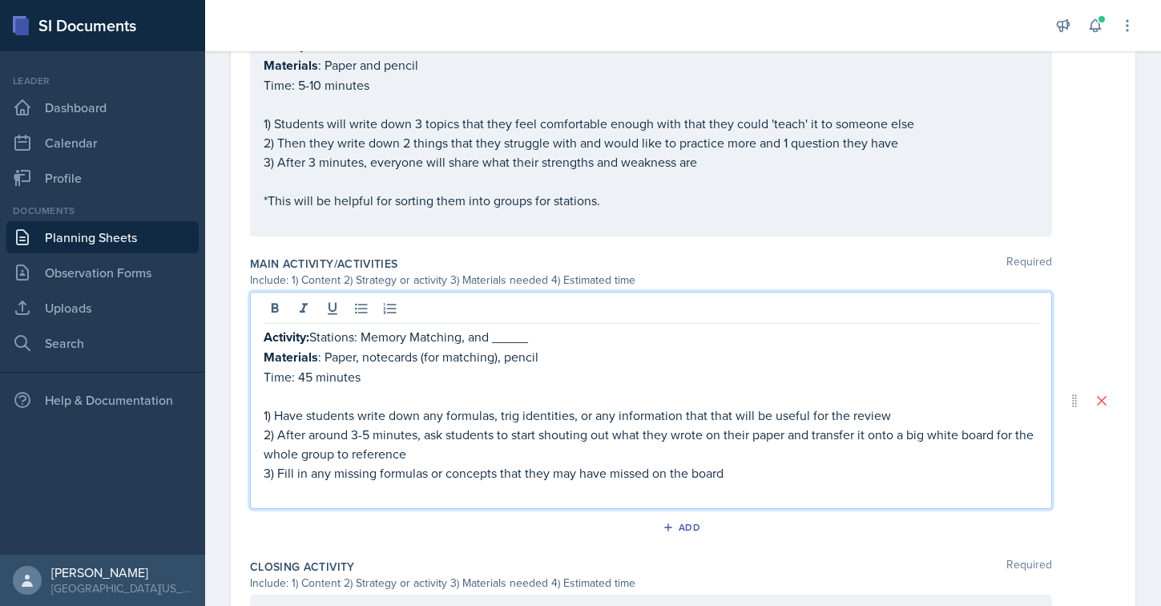
click at [764, 475] on p "3) Fill in any missing formulas or concepts that they may have missed on the bo…" at bounding box center [651, 472] width 775 height 19
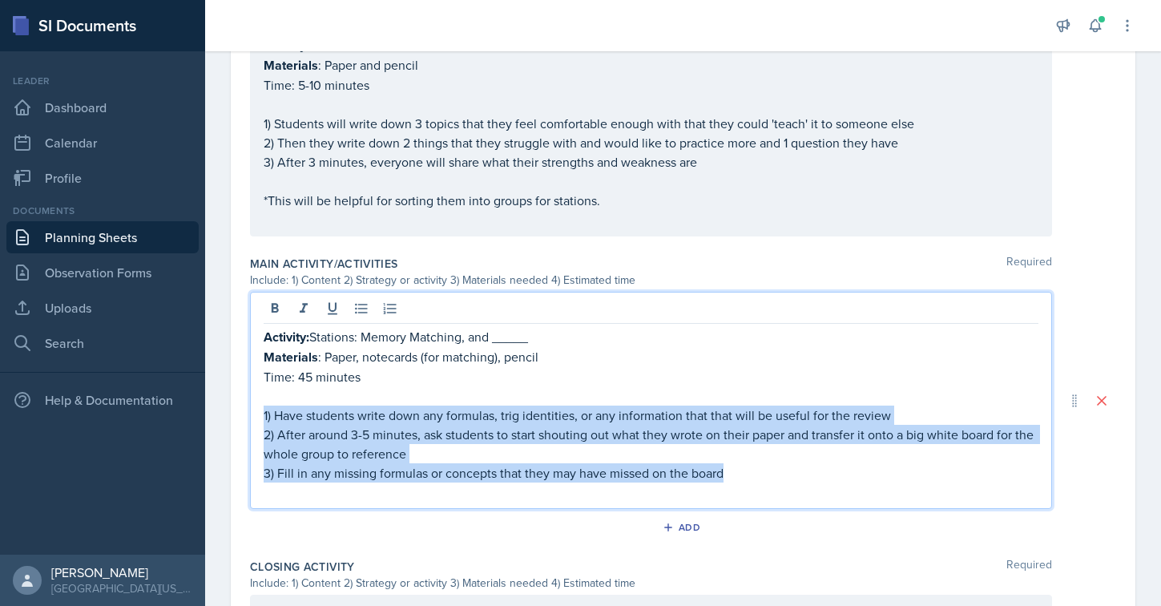
drag, startPoint x: 743, startPoint y: 473, endPoint x: 245, endPoint y: 418, distance: 500.7
click at [245, 418] on div "Date [DATE] [DATE] 27 28 29 30 31 1 2 3 4 5 6 7 8 9 10 11 12 13 14 15 16 17 18 …" at bounding box center [683, 182] width 905 height 1293
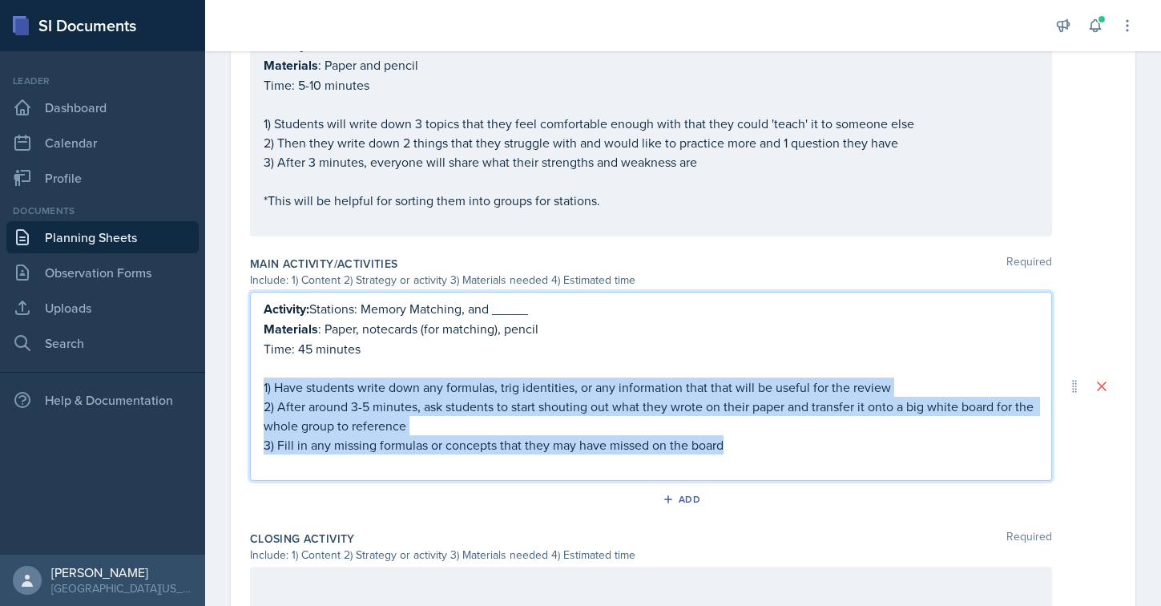
scroll to position [562, 0]
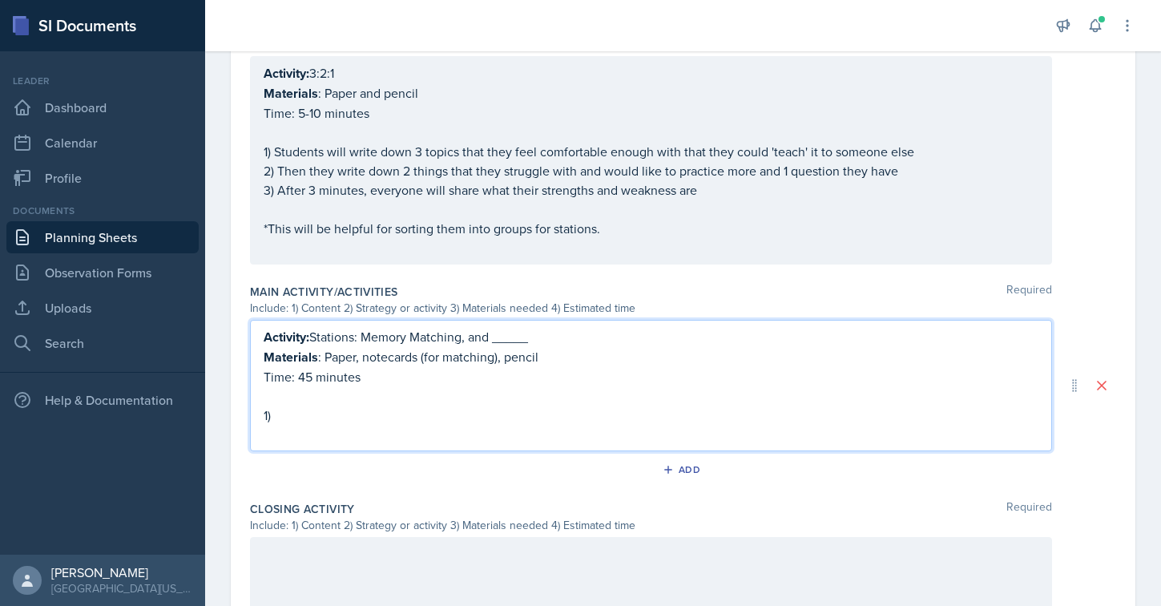
click at [378, 377] on p "Time: 45 minutes" at bounding box center [651, 376] width 775 height 19
click at [308, 407] on p "1)" at bounding box center [651, 415] width 775 height 19
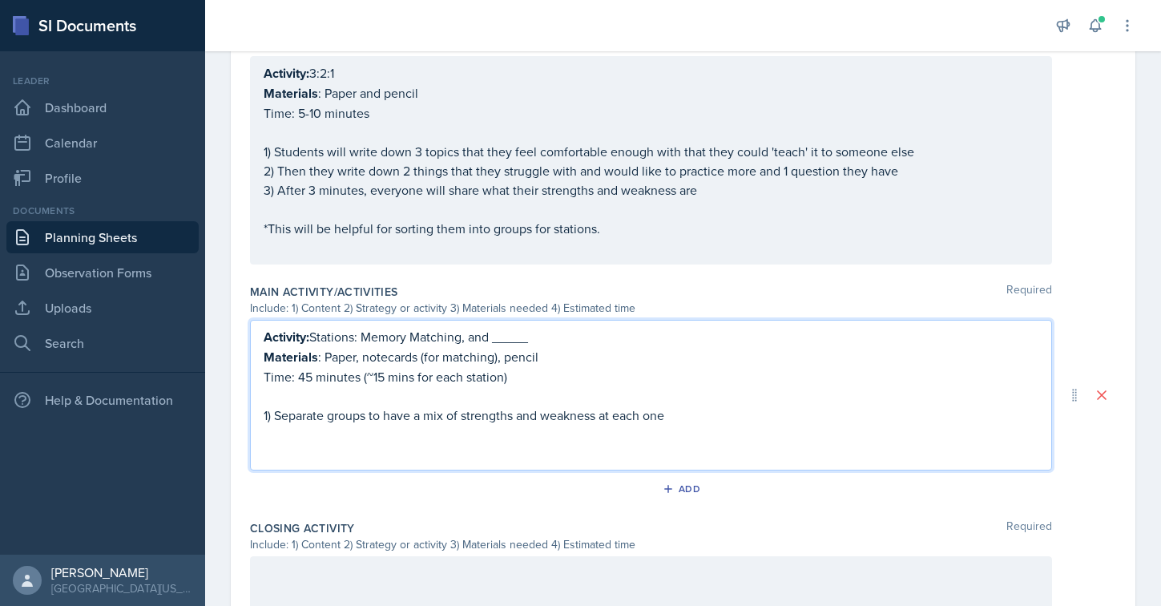
click at [272, 414] on p "1) Separate groups to have a mix of strengths and weakness at each one" at bounding box center [651, 415] width 775 height 19
click at [711, 425] on p at bounding box center [651, 434] width 775 height 19
click at [683, 408] on p "Separate groups to have a mix of strengths and weakness at each one" at bounding box center [651, 415] width 775 height 19
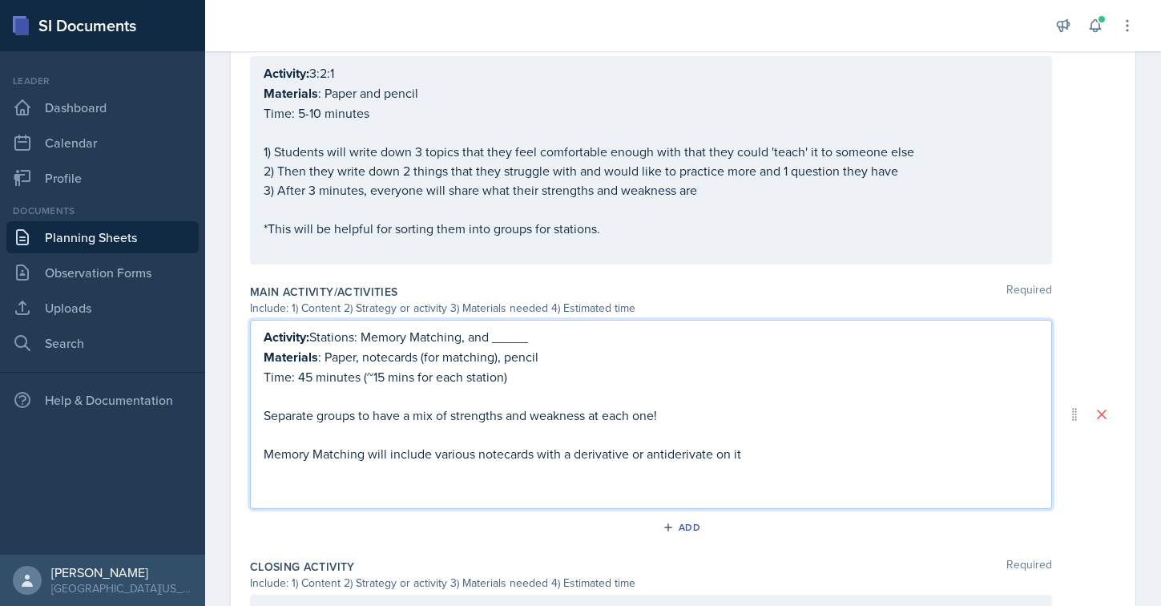
click at [594, 454] on p "Memory Matching will include various notecards with a derivative or antiderivat…" at bounding box center [651, 453] width 775 height 19
drag, startPoint x: 621, startPoint y: 454, endPoint x: 781, endPoint y: 454, distance: 160.3
click at [781, 454] on p "Memory Matching will include various notecards with a function or antiderivate …" at bounding box center [651, 453] width 775 height 19
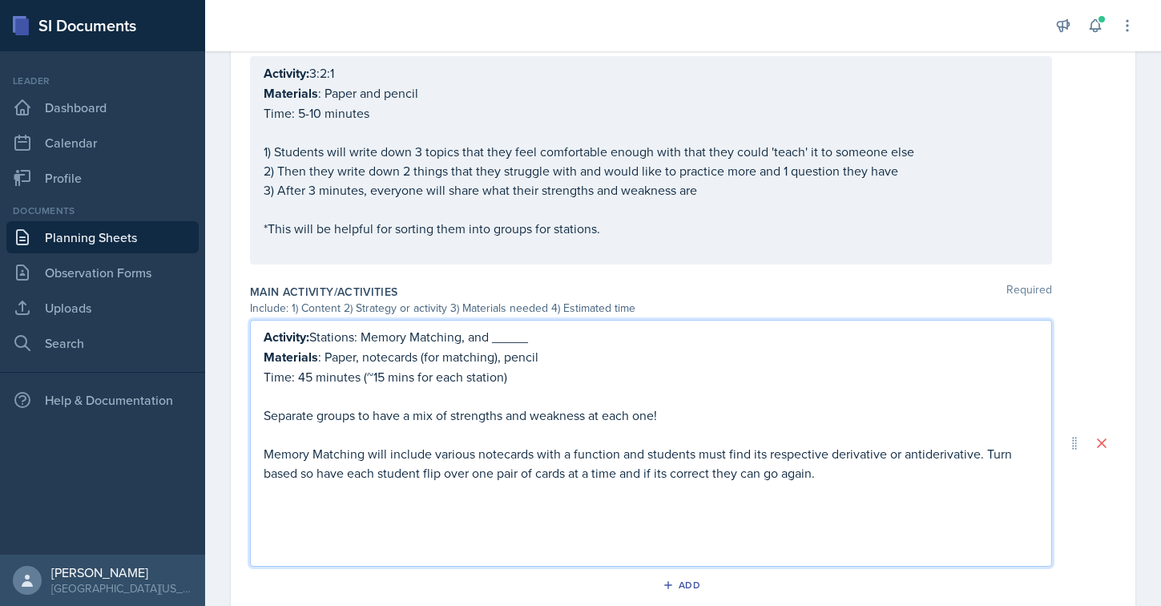
click at [264, 454] on p "Memory Matching will include various notecards with a function and students mus…" at bounding box center [651, 463] width 775 height 38
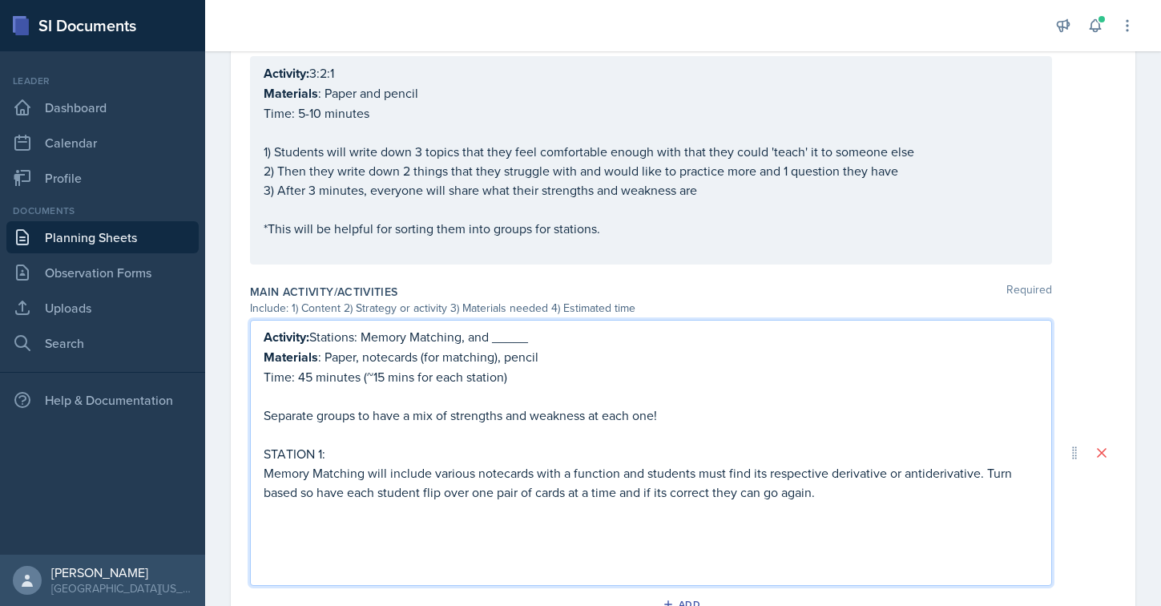
click at [312, 540] on p at bounding box center [651, 549] width 775 height 19
click at [288, 534] on p at bounding box center [651, 530] width 775 height 19
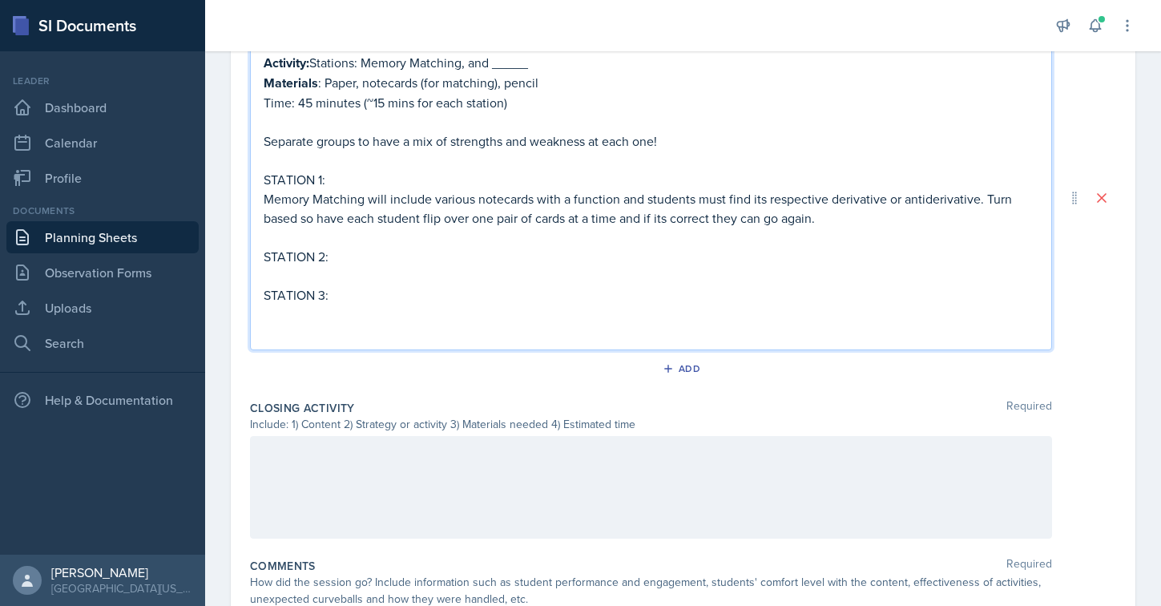
scroll to position [855, 0]
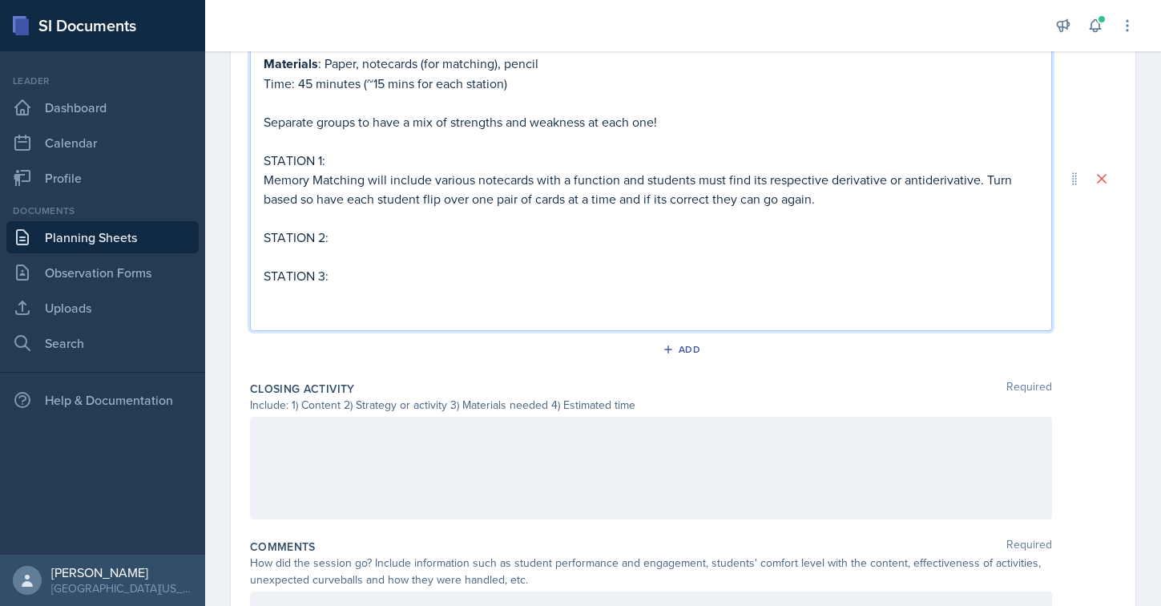
click at [660, 119] on p "Separate groups to have a mix of strengths and weakness at each one!" at bounding box center [651, 121] width 775 height 19
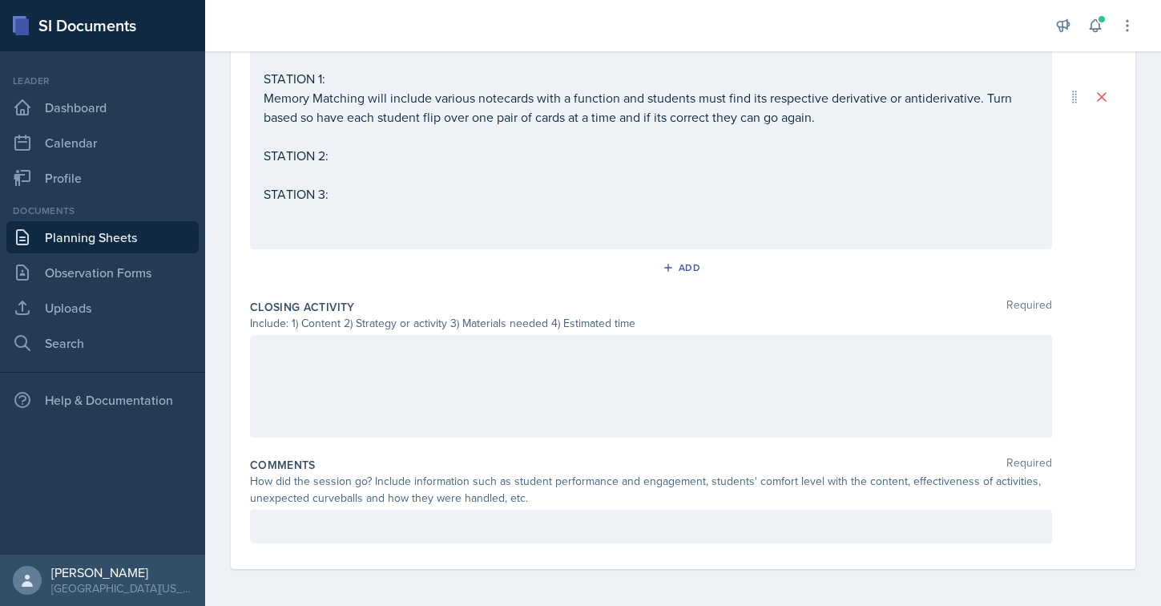
click at [376, 360] on div at bounding box center [651, 386] width 802 height 103
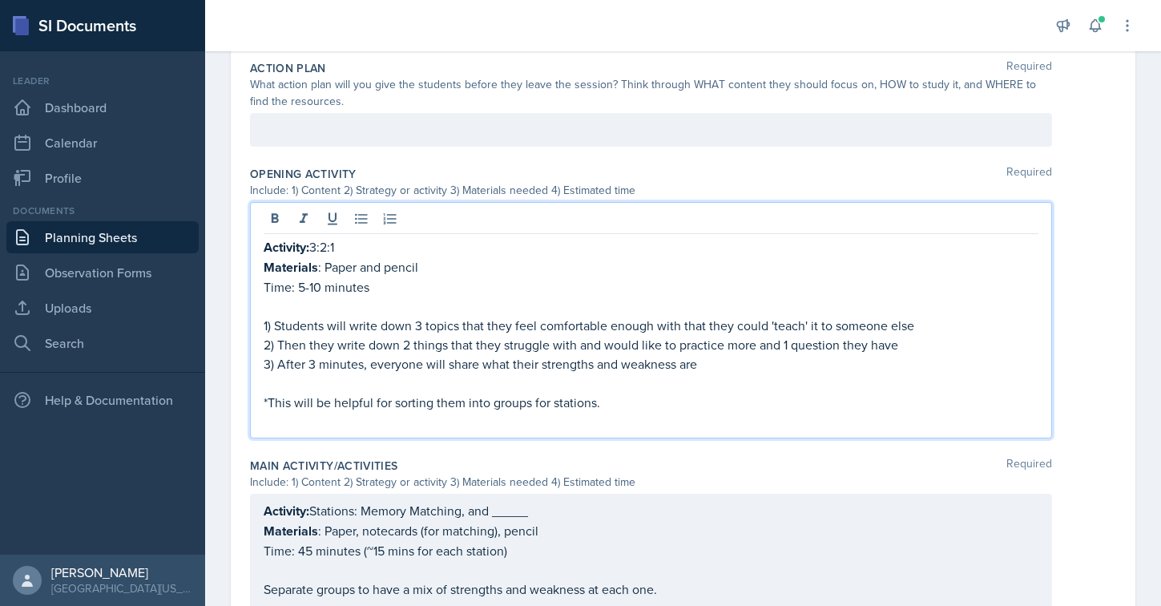
click at [331, 316] on p "1) Students will write down 3 topics that they feel comfortable enough with tha…" at bounding box center [651, 325] width 775 height 19
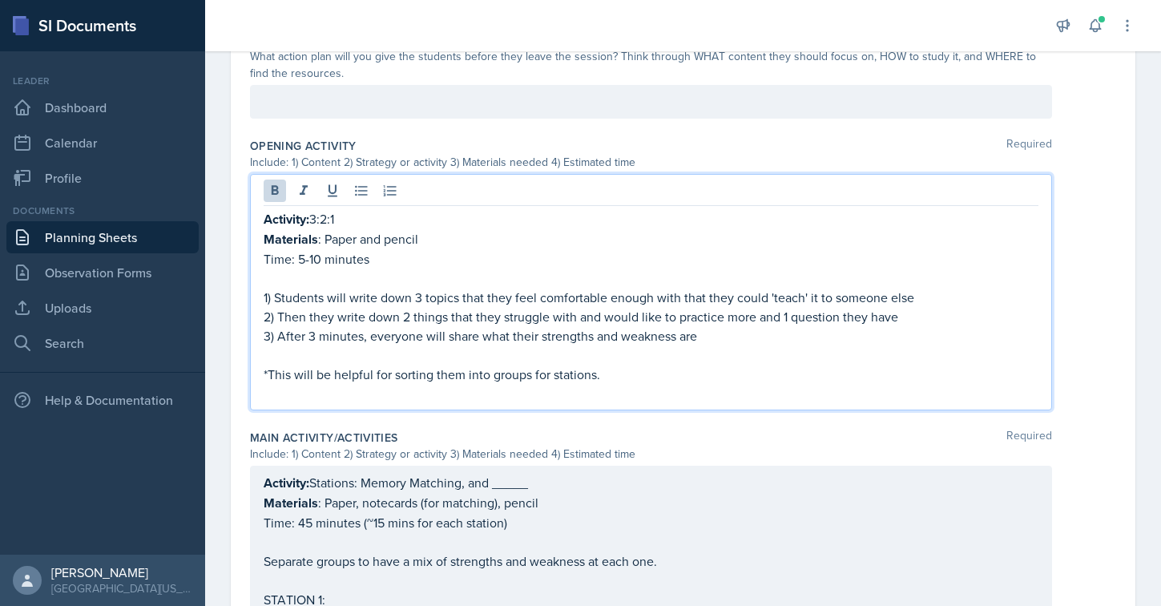
drag, startPoint x: 606, startPoint y: 372, endPoint x: 205, endPoint y: 152, distance: 456.9
click at [205, 152] on div "Date [DATE] [DATE] 27 28 29 30 31 1 2 3 4 5 6 7 8 9 10 11 12 13 14 15 16 17 18 …" at bounding box center [683, 405] width 956 height 1447
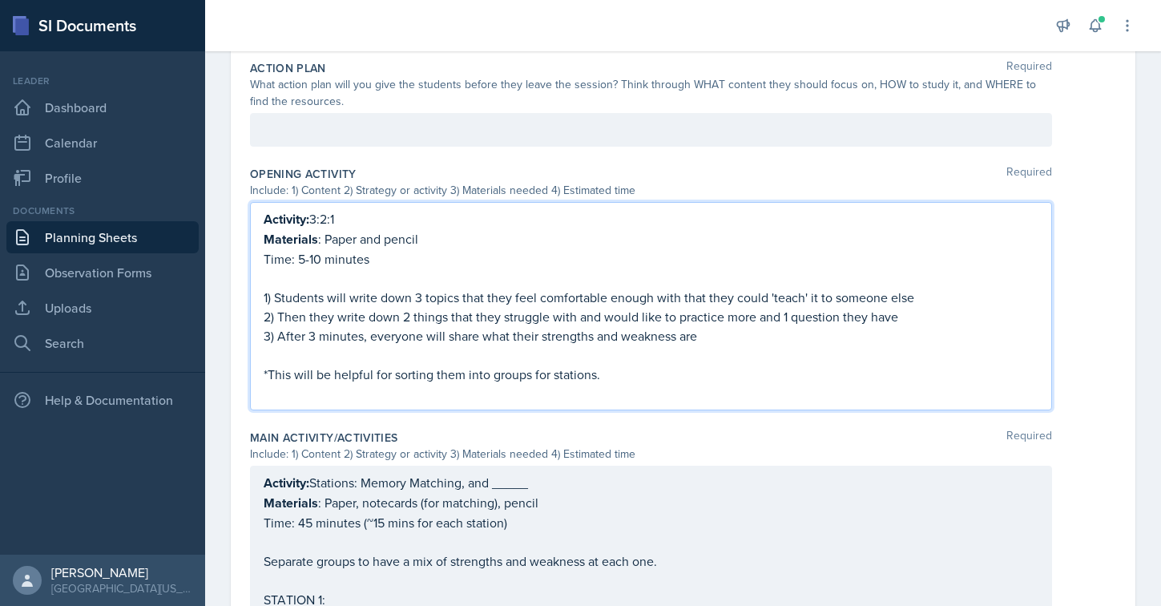
copy div "Activity: 3:2:1 Materials : Paper and pencil Time: 5-10 minutes 1) Students wil…"
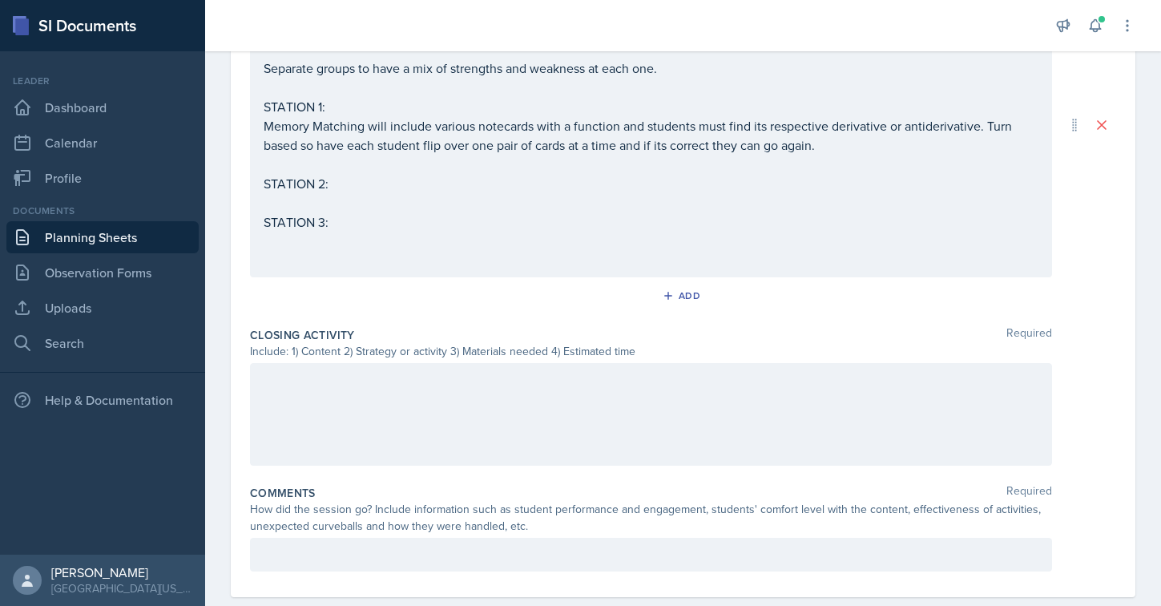
scroll to position [937, 0]
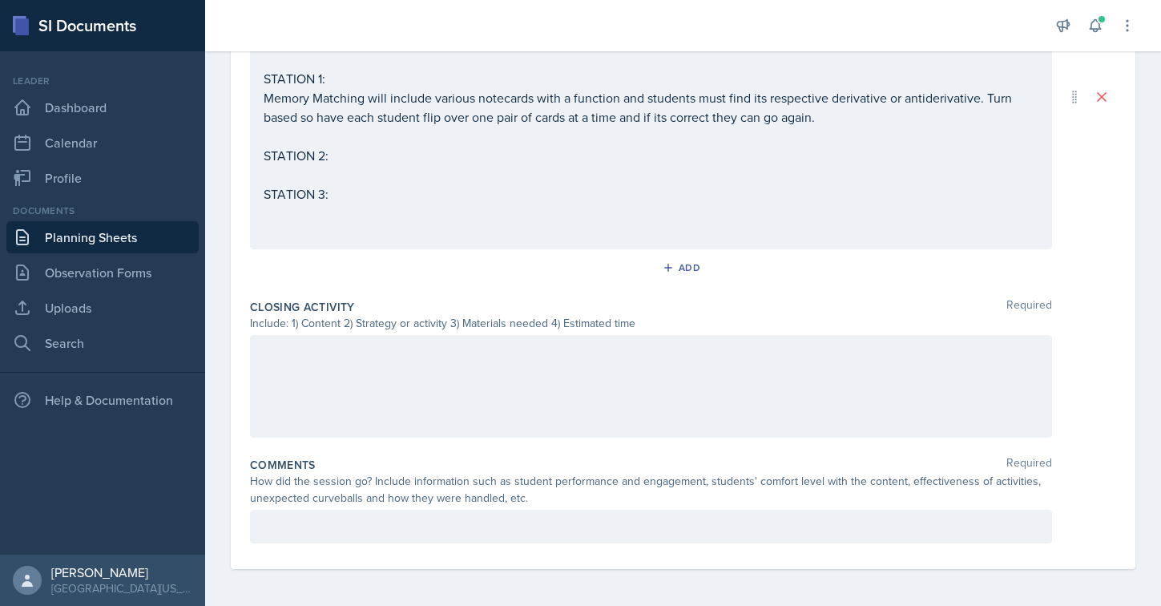
click at [474, 353] on div at bounding box center [651, 386] width 802 height 103
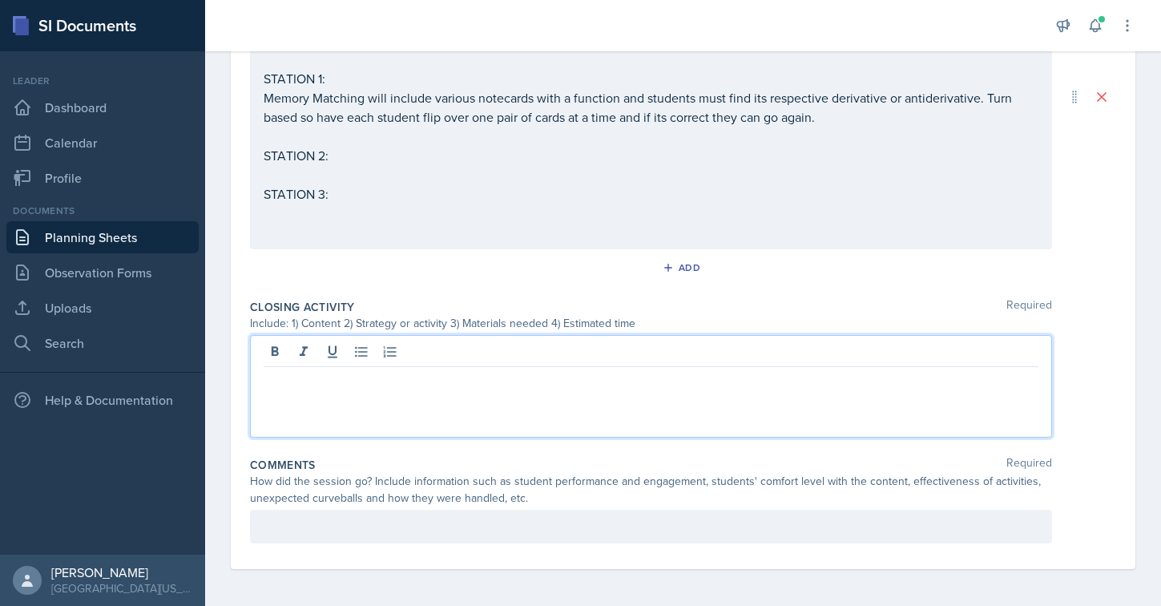
paste div
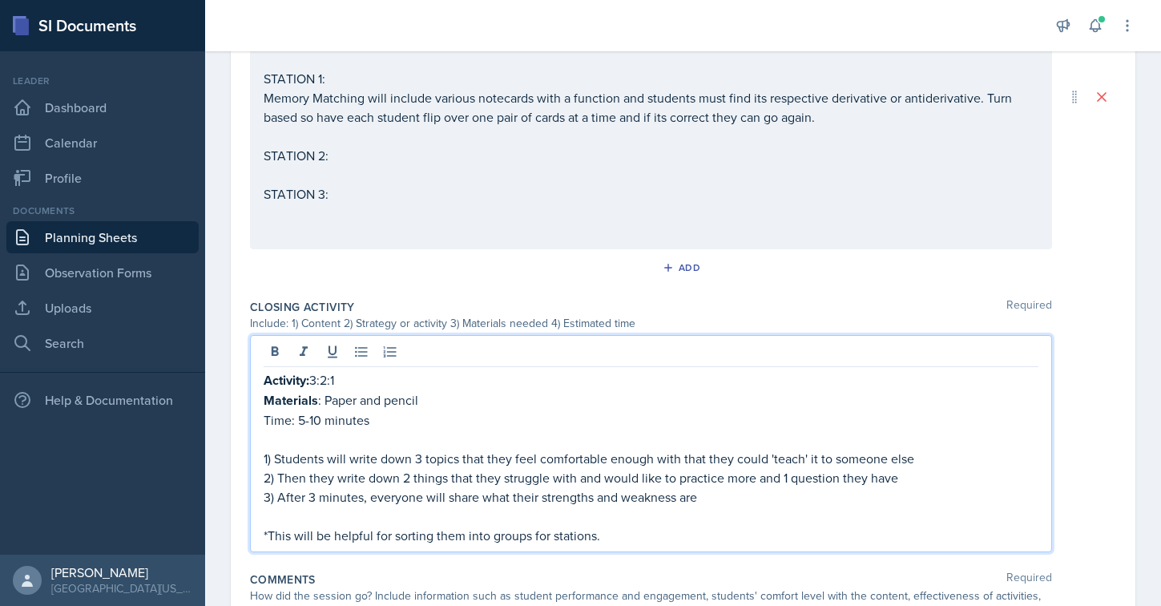
drag, startPoint x: 348, startPoint y: 381, endPoint x: 317, endPoint y: 381, distance: 31.3
click at [317, 381] on p "Activity: 3:2:1" at bounding box center [651, 380] width 775 height 20
click at [317, 378] on p "Activity: informal" at bounding box center [651, 380] width 775 height 20
click at [374, 385] on p "Activity: Informal" at bounding box center [651, 380] width 775 height 20
click at [320, 419] on p "Time: 5-10 minutes" at bounding box center [651, 419] width 775 height 19
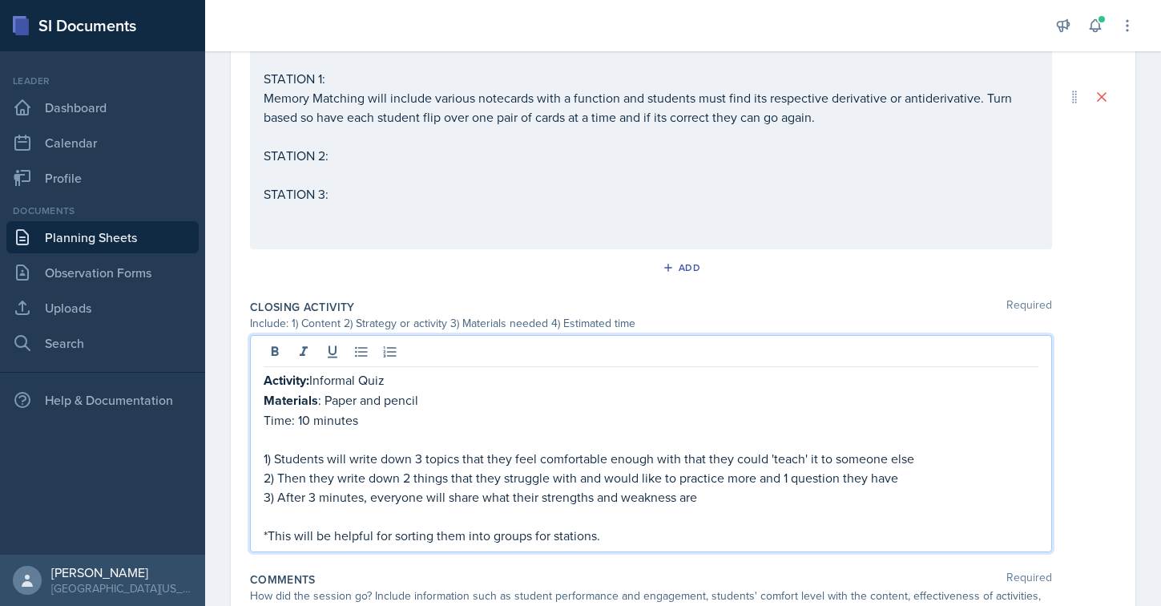
drag, startPoint x: 605, startPoint y: 535, endPoint x: 257, endPoint y: 458, distance: 356.2
click at [257, 458] on div "Activity: Informal Quiz Materials : Paper and pencil Time: 10 minutes 1) Studen…" at bounding box center [651, 443] width 802 height 217
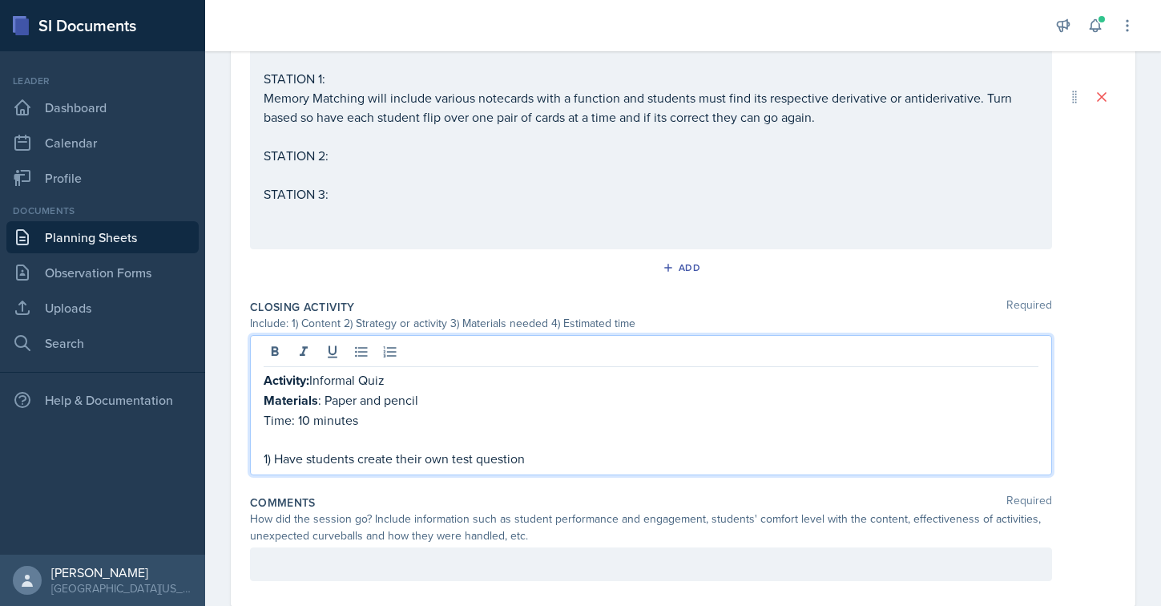
click at [519, 271] on div "Add" at bounding box center [683, 271] width 866 height 30
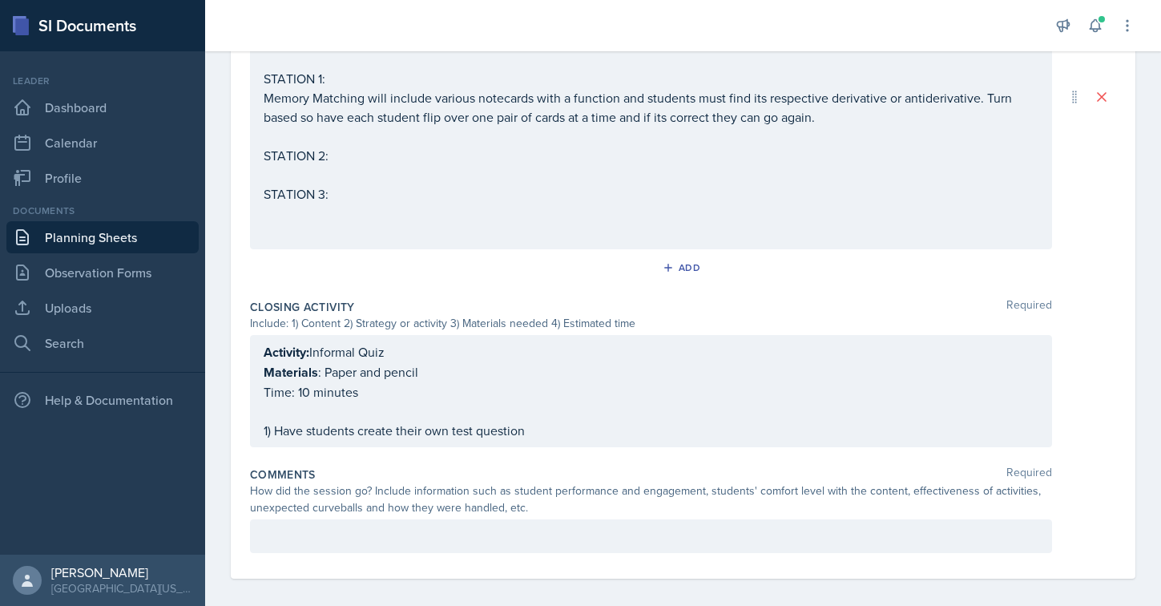
scroll to position [946, 0]
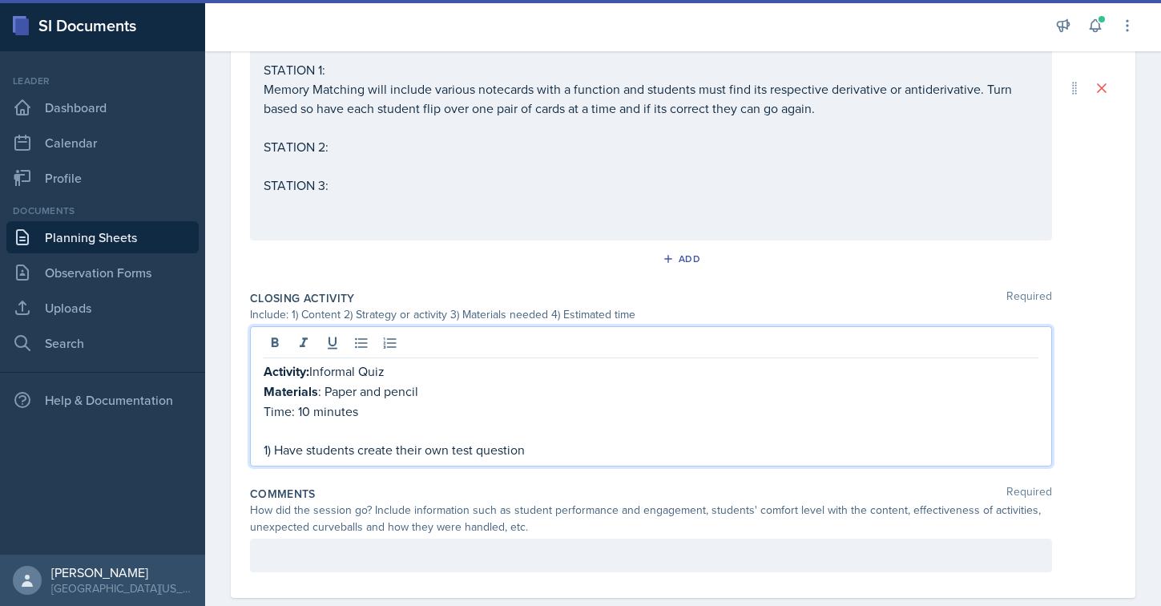
click at [558, 422] on div "Activity: Informal Quiz Materials : Paper and pencil Time: 10 minutes 1) Have s…" at bounding box center [651, 410] width 775 height 98
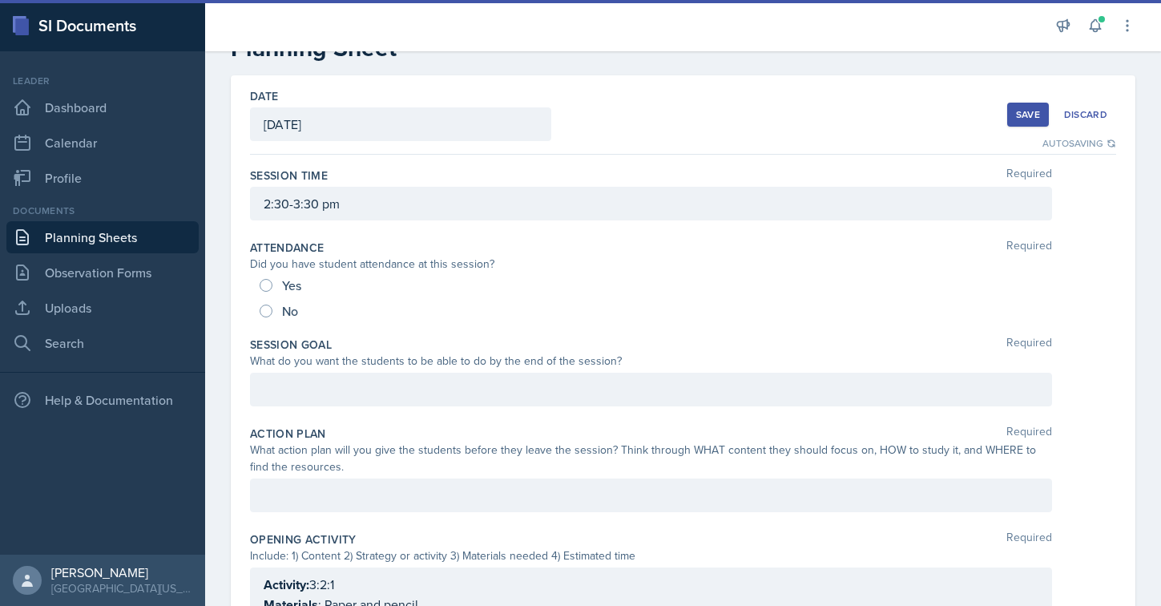
scroll to position [6, 0]
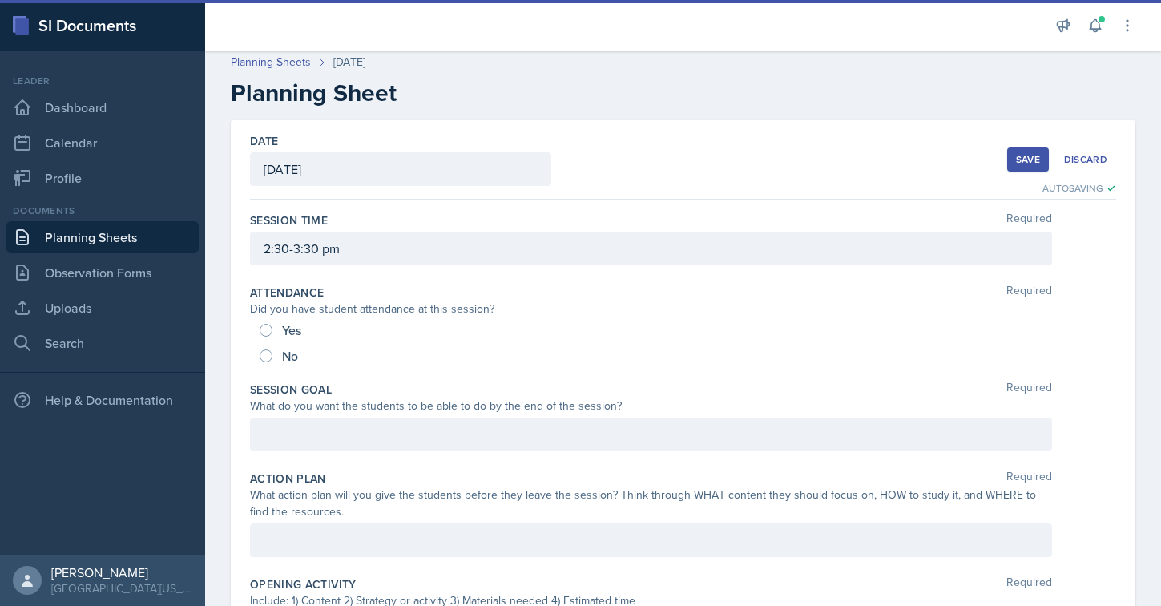
click at [1019, 160] on div "Save" at bounding box center [1028, 159] width 24 height 13
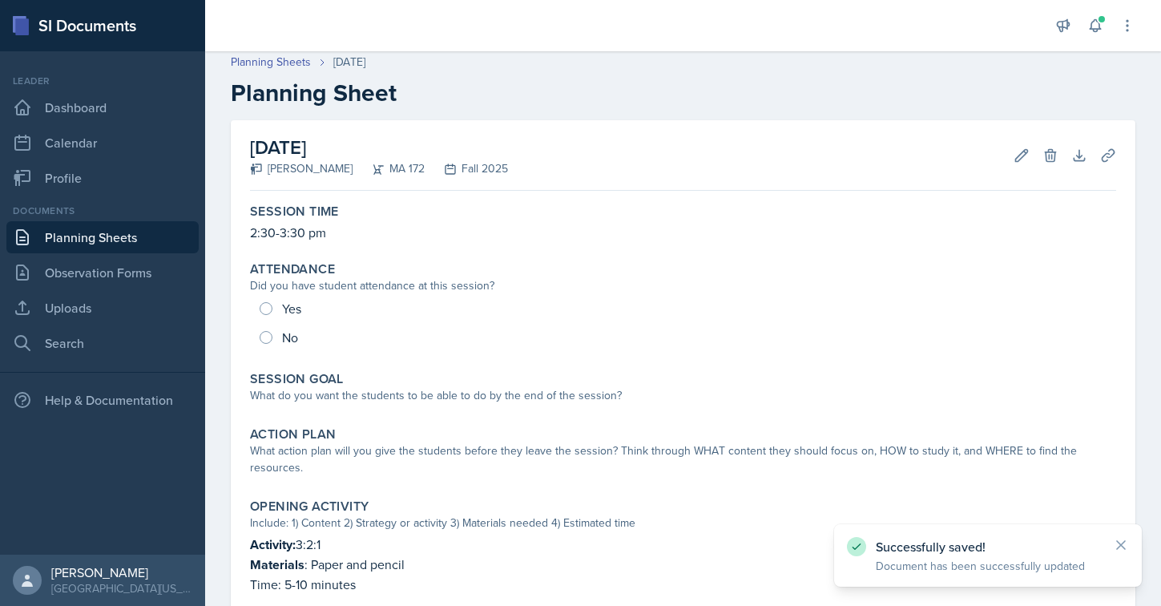
scroll to position [7, 0]
